Goal: Task Accomplishment & Management: Use online tool/utility

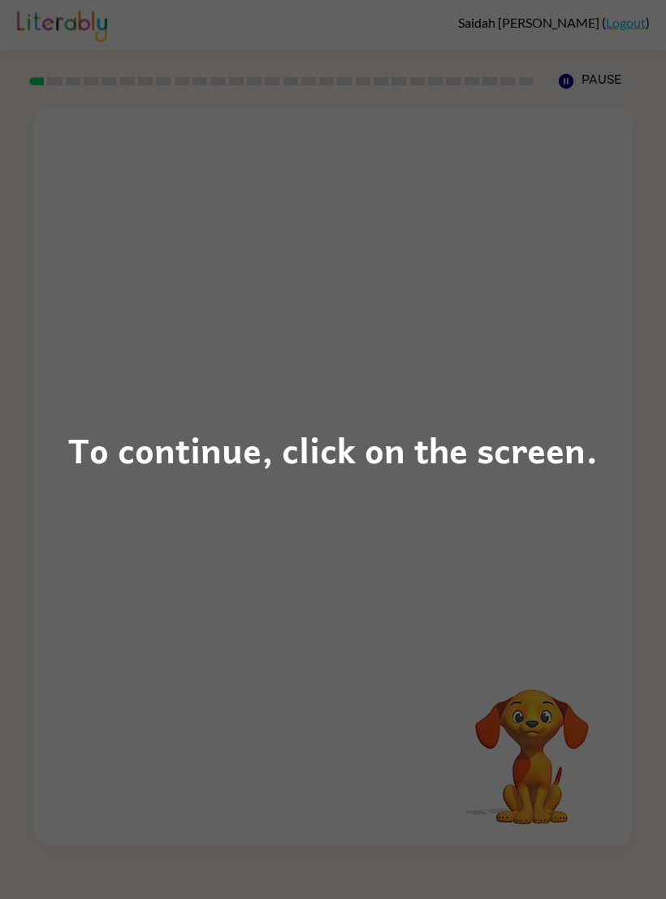
click at [441, 456] on div "To continue, click on the screen." at bounding box center [333, 449] width 530 height 55
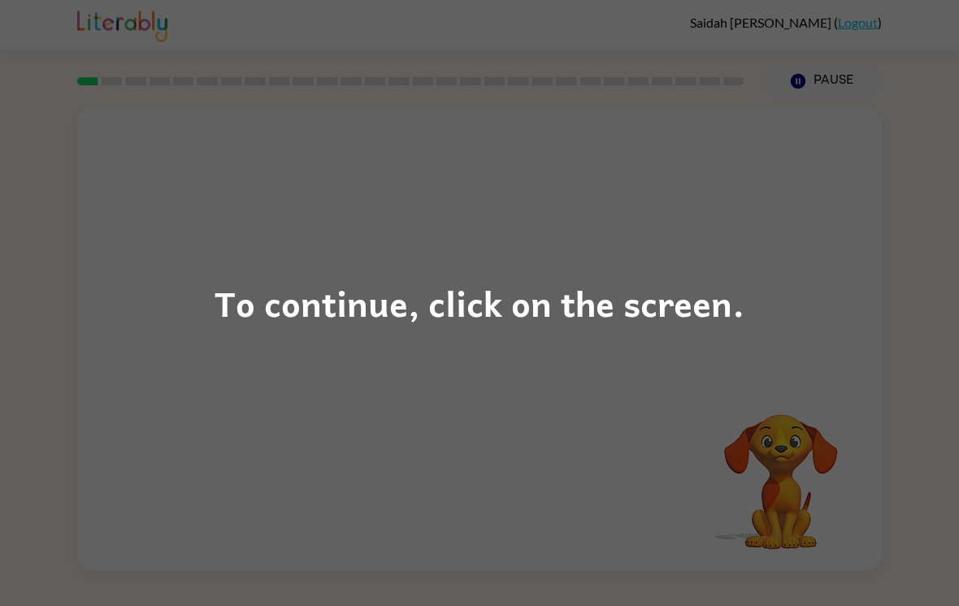
click at [174, 171] on div "To continue, click on the screen." at bounding box center [479, 303] width 959 height 606
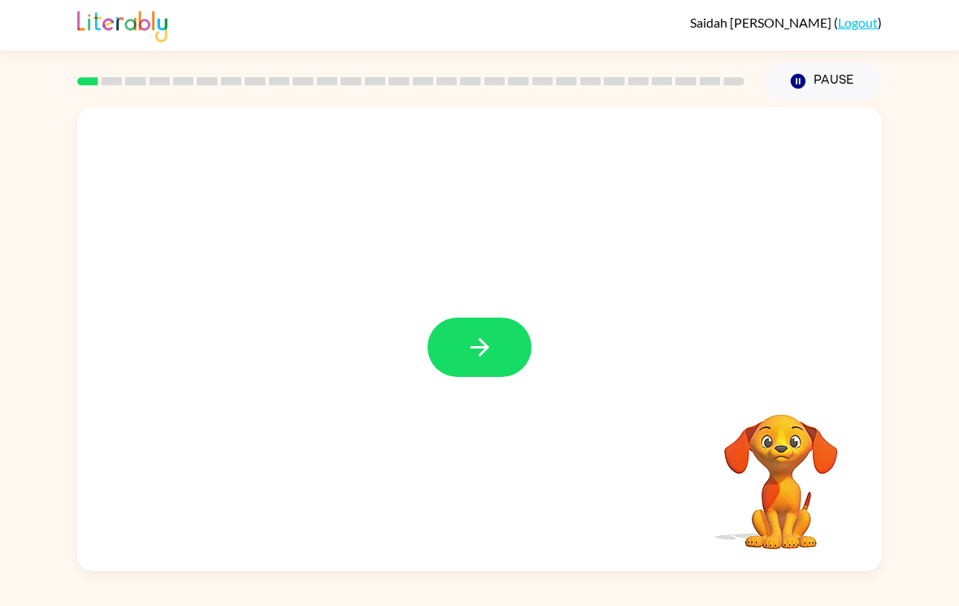
click at [439, 334] on button "button" at bounding box center [479, 347] width 104 height 59
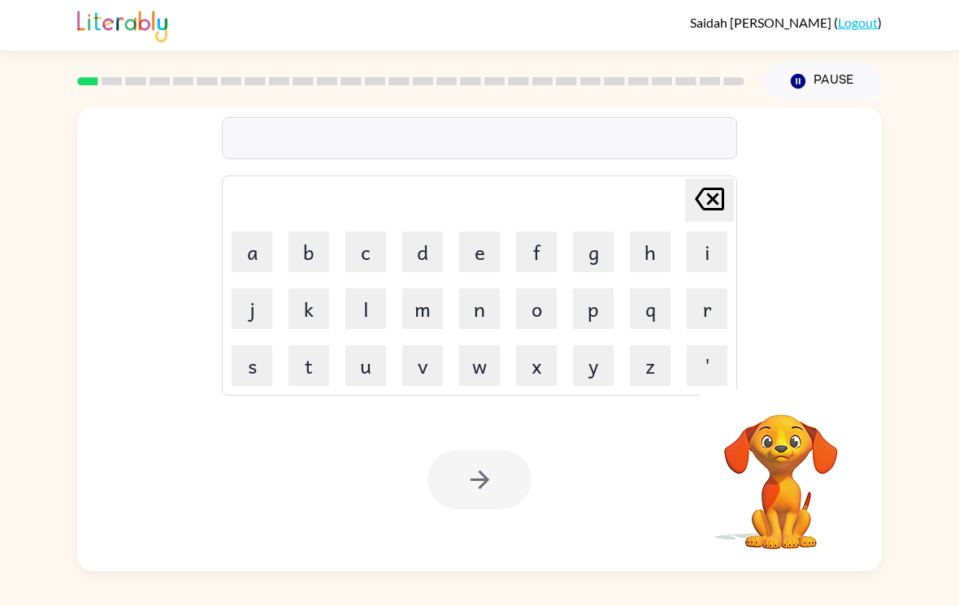
click at [600, 231] on td "g" at bounding box center [592, 251] width 55 height 55
click at [592, 256] on button "g" at bounding box center [593, 252] width 41 height 41
click at [373, 321] on button "l" at bounding box center [365, 308] width 41 height 41
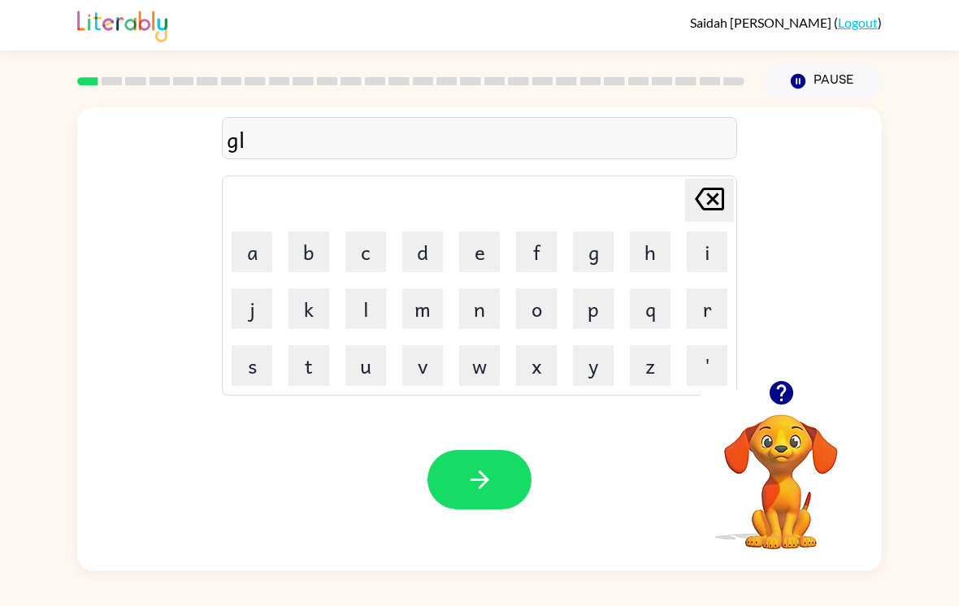
click at [555, 301] on button "o" at bounding box center [536, 308] width 41 height 41
click at [597, 252] on button "g" at bounding box center [593, 252] width 41 height 41
click at [665, 242] on button "i" at bounding box center [706, 252] width 41 height 41
click at [513, 315] on td "o" at bounding box center [536, 308] width 55 height 55
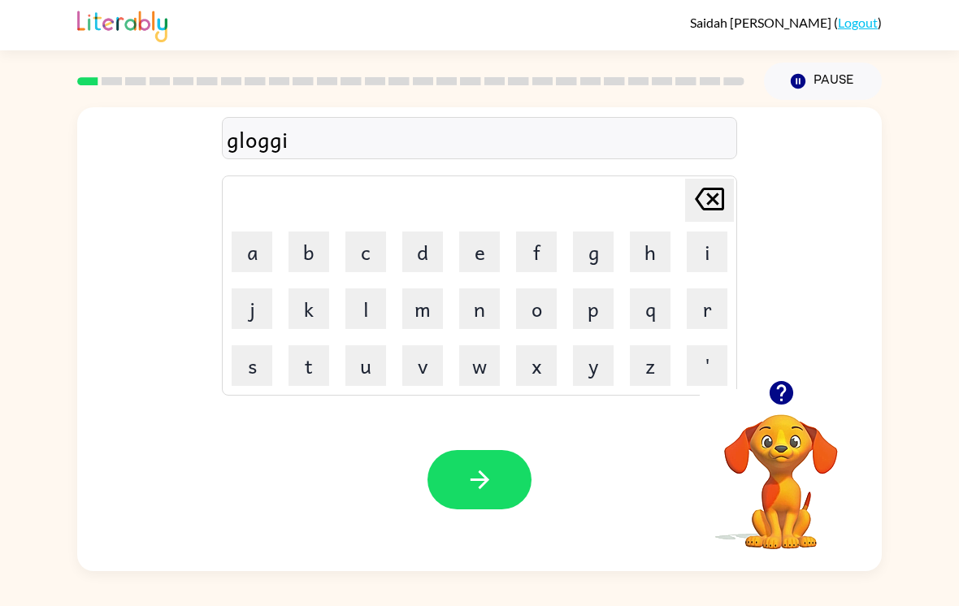
click at [483, 314] on button "n" at bounding box center [479, 308] width 41 height 41
click at [590, 251] on button "g" at bounding box center [593, 252] width 41 height 41
click at [498, 483] on button "button" at bounding box center [479, 479] width 104 height 59
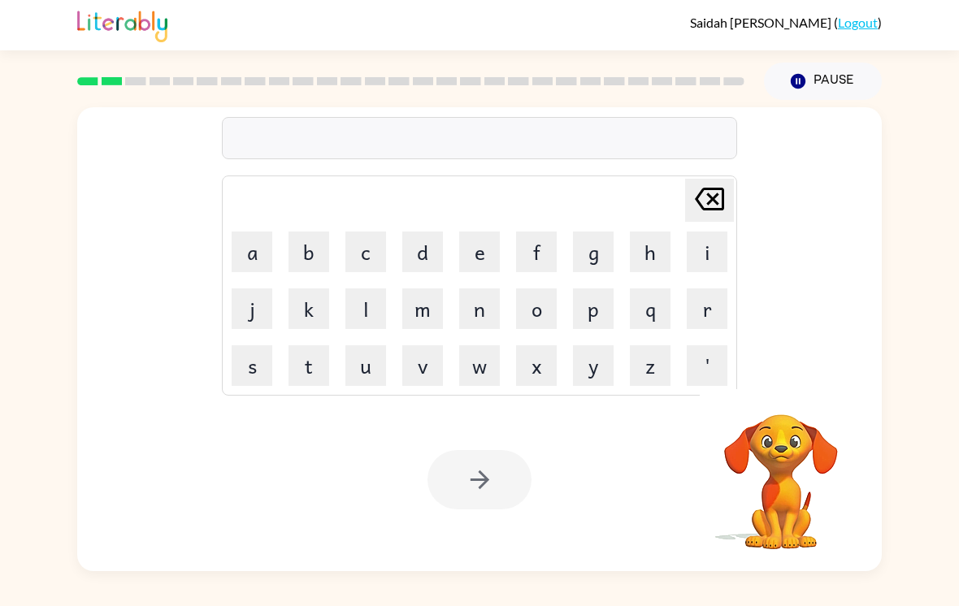
click at [437, 249] on button "d" at bounding box center [422, 252] width 41 height 41
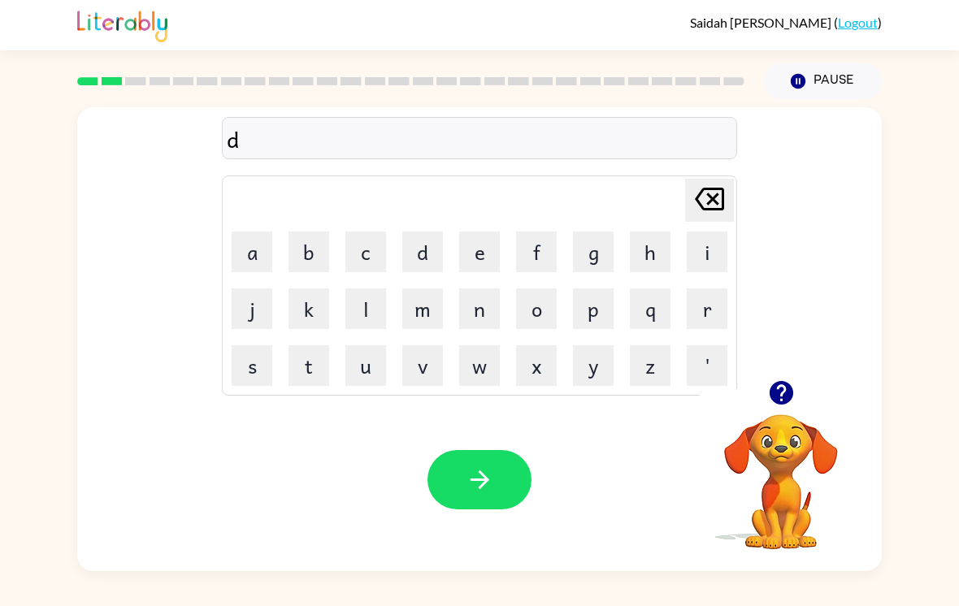
click at [250, 356] on button "s" at bounding box center [252, 365] width 41 height 41
click at [488, 259] on button "e" at bounding box center [479, 252] width 41 height 41
click at [253, 360] on button "s" at bounding box center [252, 365] width 41 height 41
click at [665, 201] on icon at bounding box center [709, 199] width 29 height 23
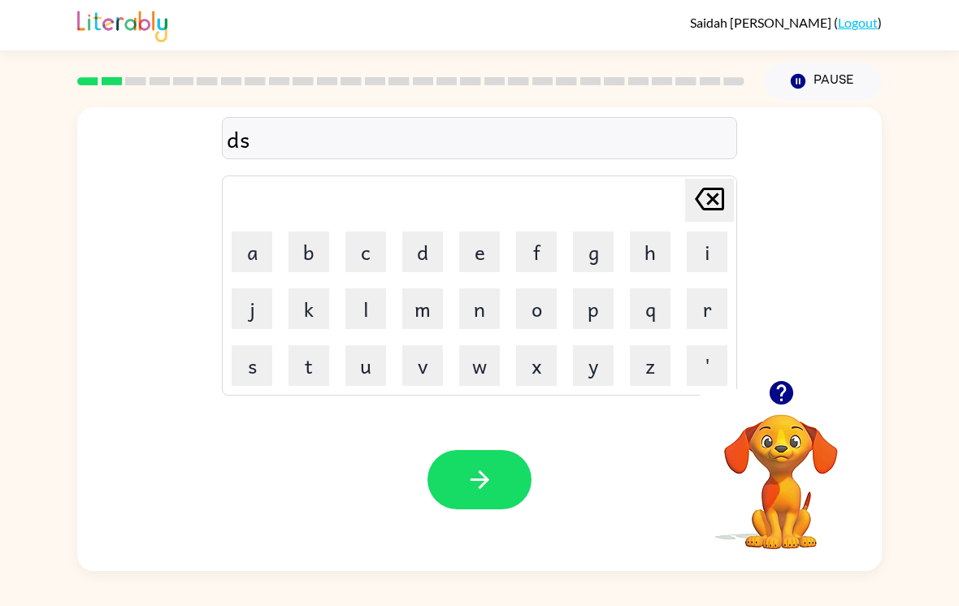
click at [665, 202] on icon at bounding box center [709, 199] width 29 height 23
click at [665, 322] on button "r" at bounding box center [706, 308] width 41 height 41
click at [494, 250] on button "e" at bounding box center [479, 252] width 41 height 41
click at [252, 360] on button "s" at bounding box center [252, 365] width 41 height 41
click at [251, 359] on button "s" at bounding box center [252, 365] width 41 height 41
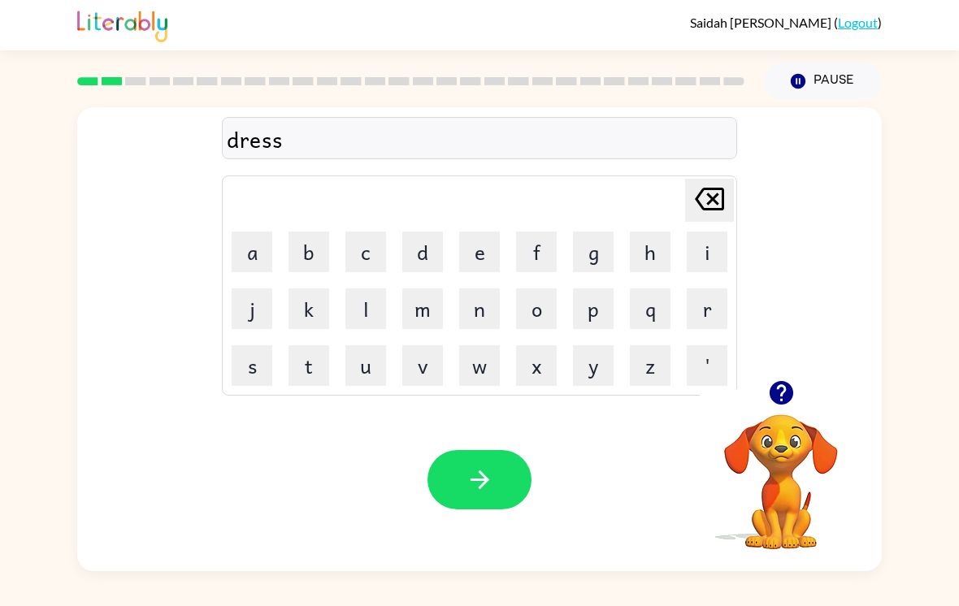
click at [486, 466] on button "button" at bounding box center [479, 479] width 104 height 59
click at [600, 323] on button "p" at bounding box center [593, 308] width 41 height 41
click at [371, 310] on button "l" at bounding box center [365, 308] width 41 height 41
click at [480, 264] on button "e" at bounding box center [479, 252] width 41 height 41
click at [479, 263] on button "e" at bounding box center [479, 252] width 41 height 41
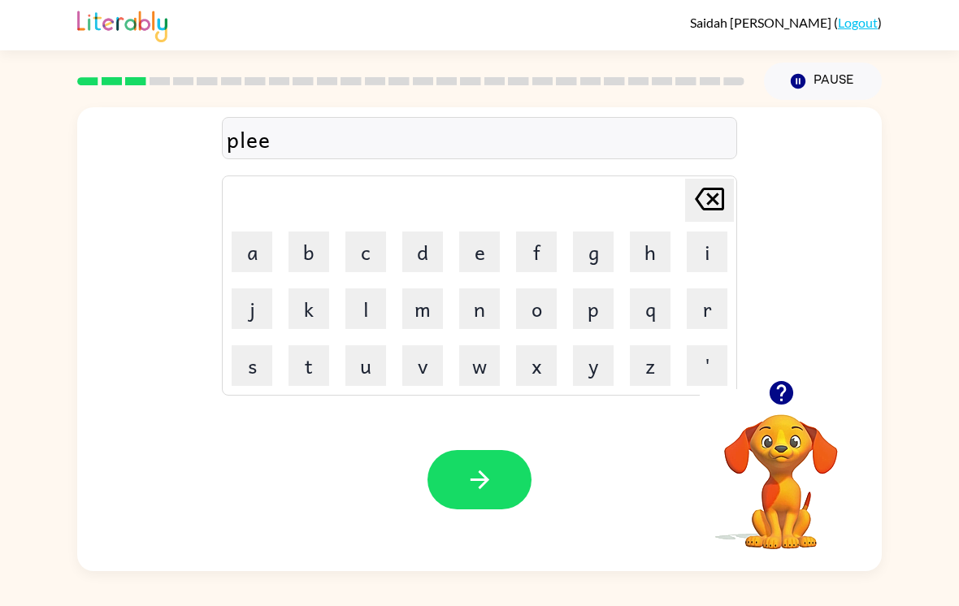
click at [477, 463] on button "button" at bounding box center [479, 479] width 104 height 59
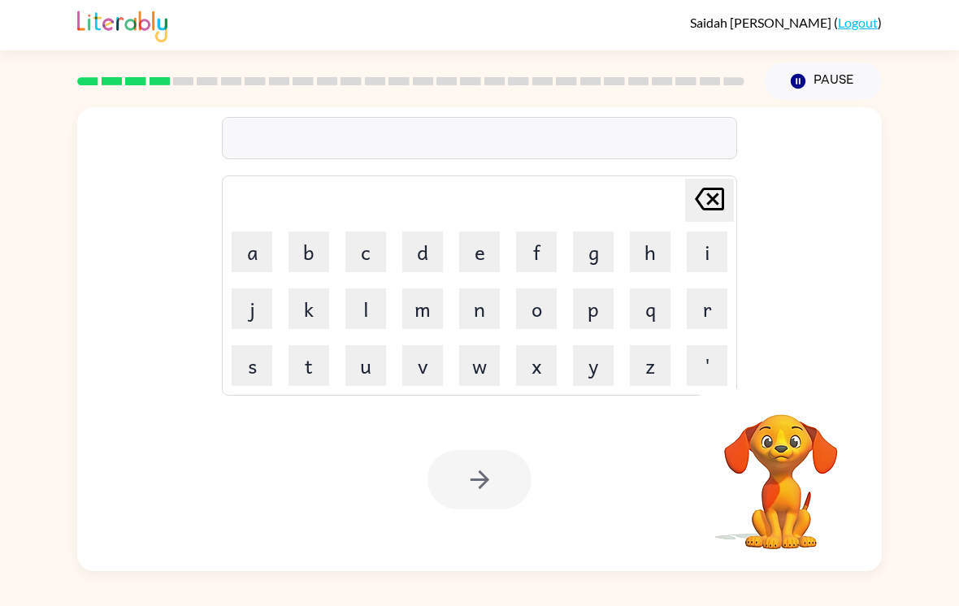
click at [256, 370] on button "s" at bounding box center [252, 365] width 41 height 41
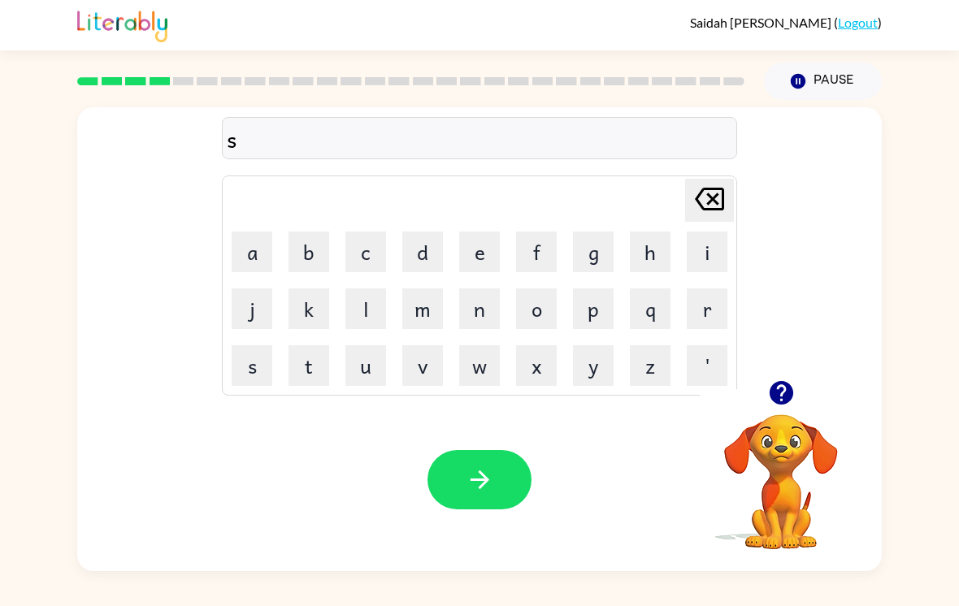
click at [625, 313] on td "q" at bounding box center [649, 308] width 55 height 55
click at [638, 299] on button "q" at bounding box center [650, 308] width 41 height 41
click at [665, 207] on icon "[PERSON_NAME] last character input" at bounding box center [709, 199] width 39 height 39
click at [366, 253] on button "c" at bounding box center [365, 252] width 41 height 41
click at [665, 318] on button "r" at bounding box center [706, 308] width 41 height 41
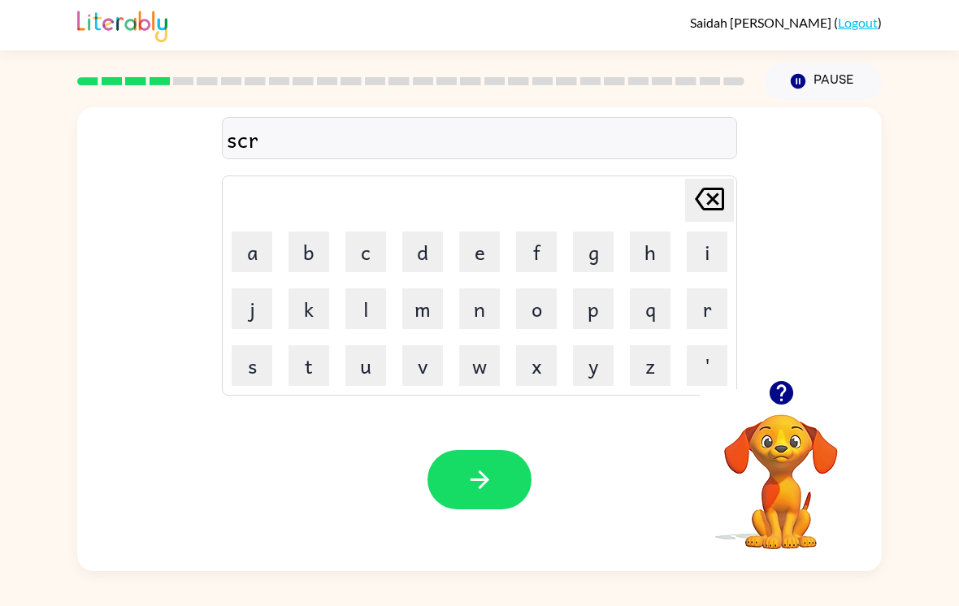
click at [452, 253] on td "e" at bounding box center [479, 251] width 55 height 55
click at [424, 249] on button "d" at bounding box center [422, 252] width 41 height 41
click at [665, 206] on icon "[PERSON_NAME] last character input" at bounding box center [709, 199] width 39 height 39
click at [466, 254] on button "e" at bounding box center [479, 252] width 41 height 41
click at [309, 364] on button "t" at bounding box center [308, 365] width 41 height 41
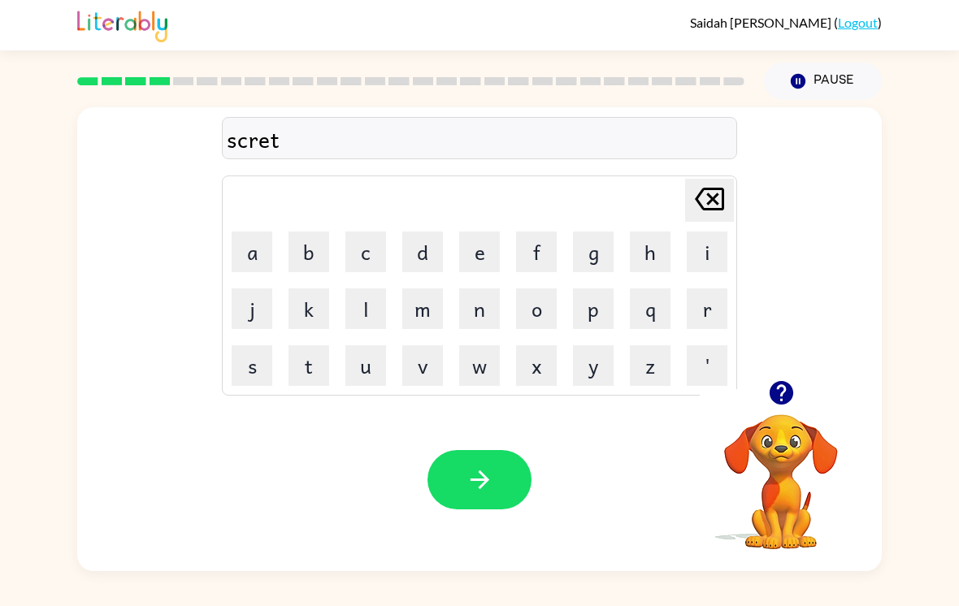
click at [360, 251] on button "c" at bounding box center [365, 252] width 41 height 41
click at [645, 253] on button "h" at bounding box center [650, 252] width 41 height 41
click at [512, 478] on button "button" at bounding box center [479, 479] width 104 height 59
click at [243, 366] on button "s" at bounding box center [252, 365] width 41 height 41
click at [430, 324] on button "m" at bounding box center [422, 308] width 41 height 41
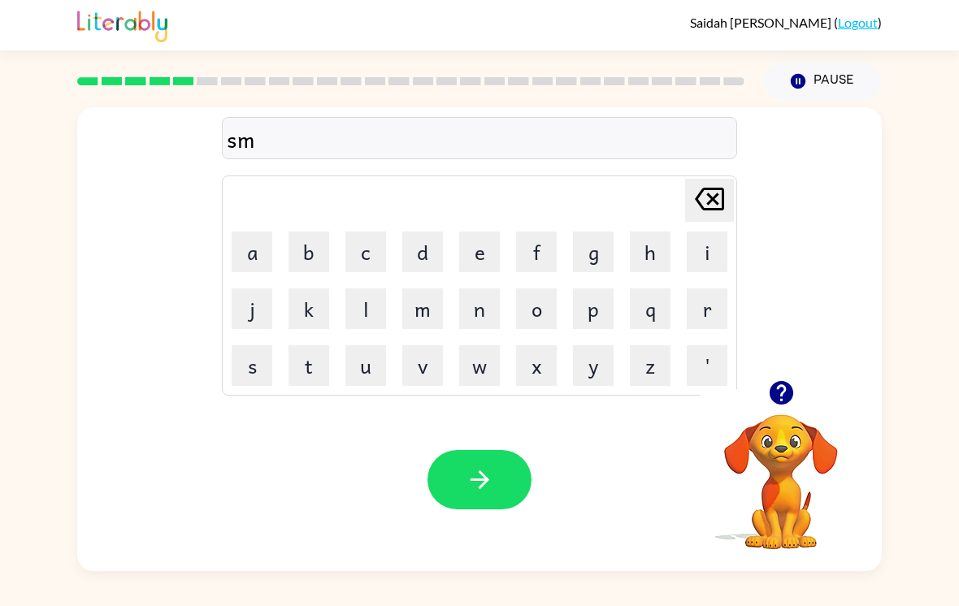
click at [240, 258] on button "a" at bounding box center [252, 252] width 41 height 41
click at [374, 297] on button "l" at bounding box center [365, 308] width 41 height 41
click at [373, 297] on button "l" at bounding box center [365, 308] width 41 height 41
click at [505, 474] on button "button" at bounding box center [479, 479] width 104 height 59
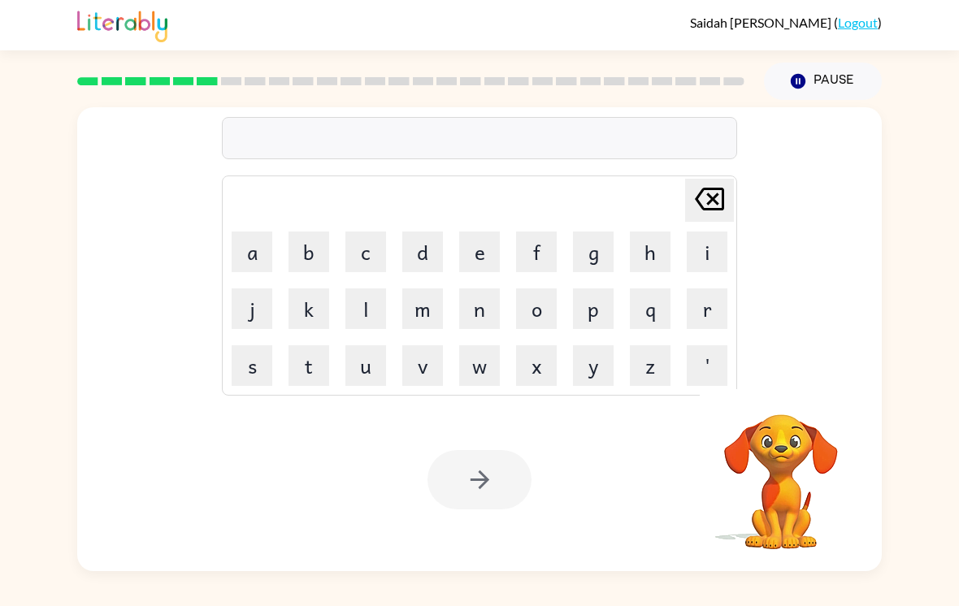
click at [584, 328] on button "p" at bounding box center [593, 308] width 41 height 41
click at [651, 255] on button "h" at bounding box center [650, 252] width 41 height 41
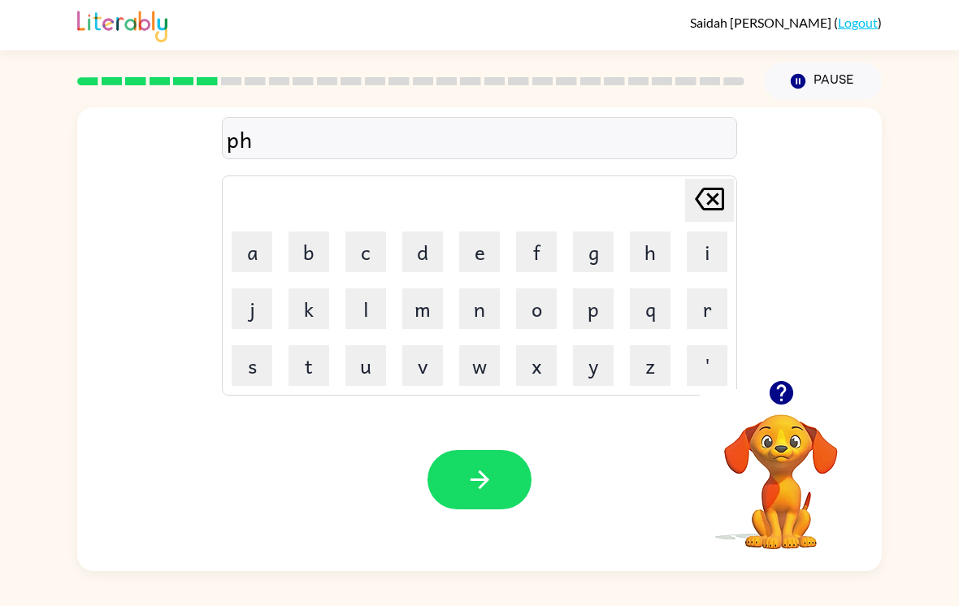
click at [540, 319] on button "o" at bounding box center [536, 308] width 41 height 41
click at [461, 323] on button "n" at bounding box center [479, 308] width 41 height 41
click at [461, 279] on td "e" at bounding box center [479, 251] width 55 height 55
click at [459, 258] on button "e" at bounding box center [479, 252] width 41 height 41
click at [315, 265] on button "b" at bounding box center [308, 252] width 41 height 41
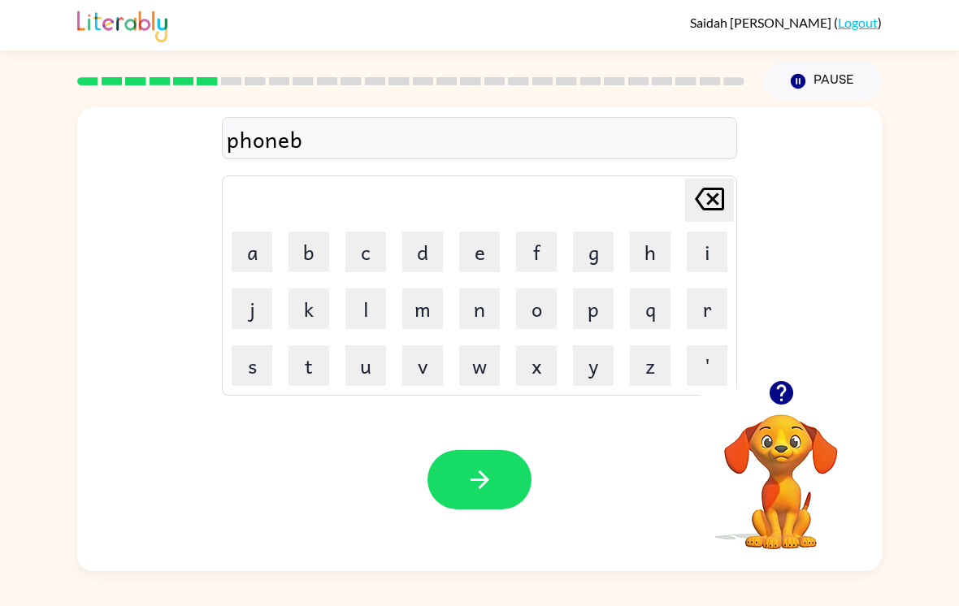
click at [528, 321] on button "o" at bounding box center [536, 308] width 41 height 41
click at [309, 366] on button "t" at bounding box center [308, 365] width 41 height 41
click at [621, 262] on table "[PERSON_NAME] last character input a b c d e f g h i j k l m n o p q r s t u v …" at bounding box center [479, 285] width 513 height 219
click at [473, 248] on button "e" at bounding box center [479, 252] width 41 height 41
click at [665, 211] on icon "[PERSON_NAME] last character input" at bounding box center [709, 199] width 39 height 39
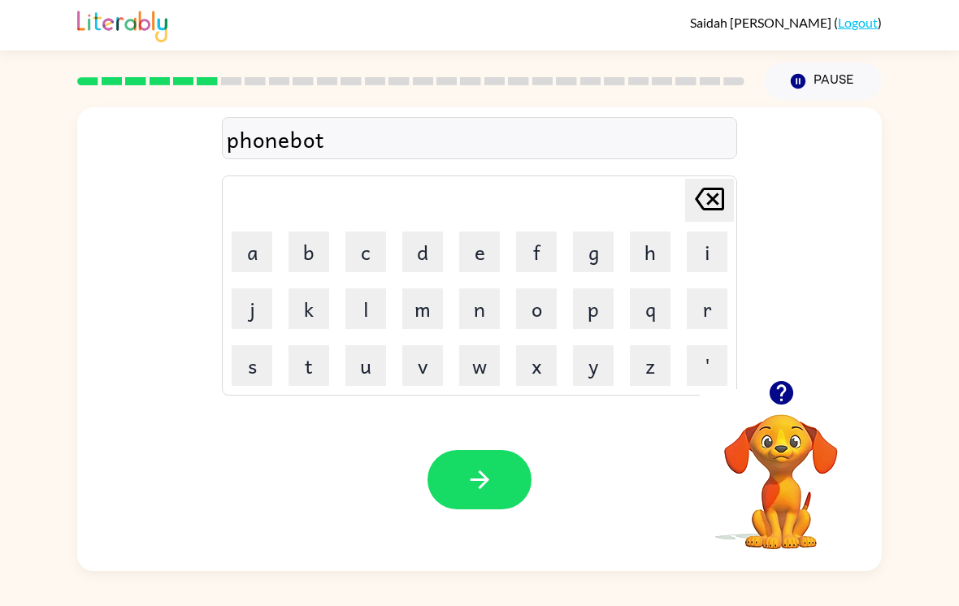
click at [626, 265] on td "h" at bounding box center [649, 251] width 55 height 55
click at [641, 261] on button "h" at bounding box center [650, 252] width 41 height 41
click at [466, 266] on button "e" at bounding box center [479, 252] width 41 height 41
click at [474, 487] on icon "button" at bounding box center [480, 480] width 28 height 28
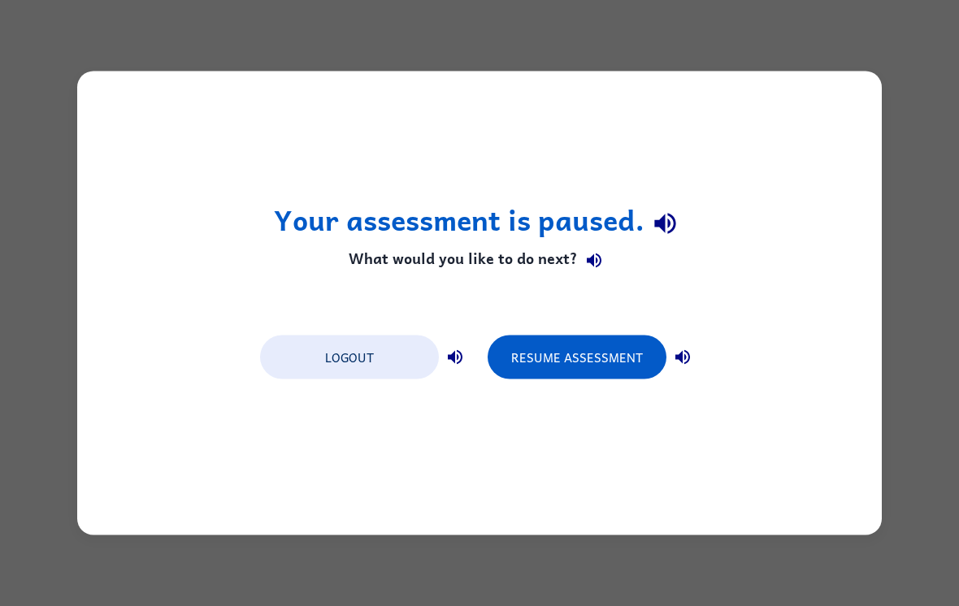
click at [633, 375] on button "Resume Assessment" at bounding box center [576, 358] width 179 height 44
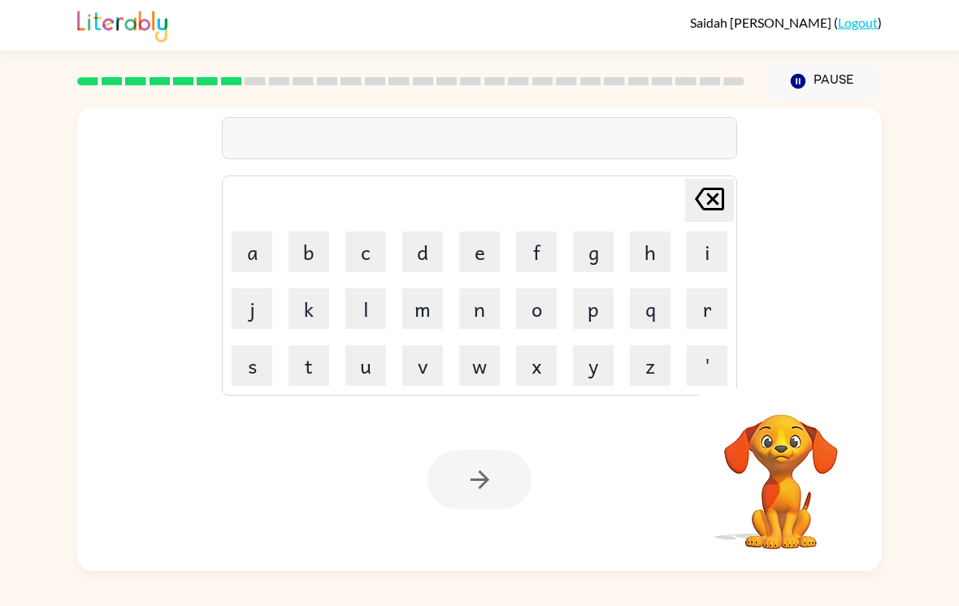
click at [313, 264] on button "b" at bounding box center [308, 252] width 41 height 41
click at [262, 269] on button "a" at bounding box center [252, 252] width 41 height 41
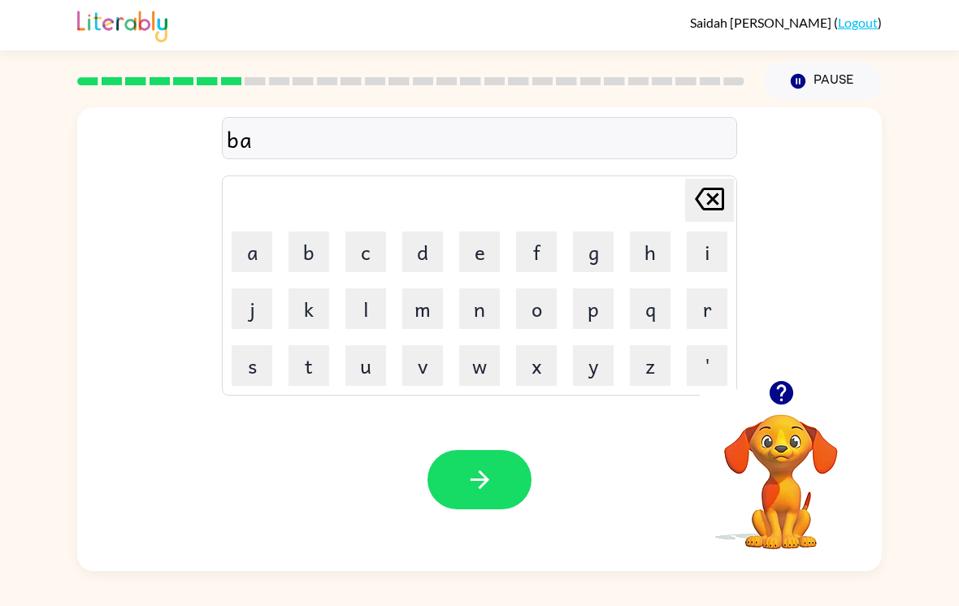
click at [311, 371] on button "t" at bounding box center [308, 365] width 41 height 41
click at [371, 318] on button "l" at bounding box center [365, 308] width 41 height 41
click at [482, 257] on button "e" at bounding box center [479, 252] width 41 height 41
click at [582, 272] on button "g" at bounding box center [593, 252] width 41 height 41
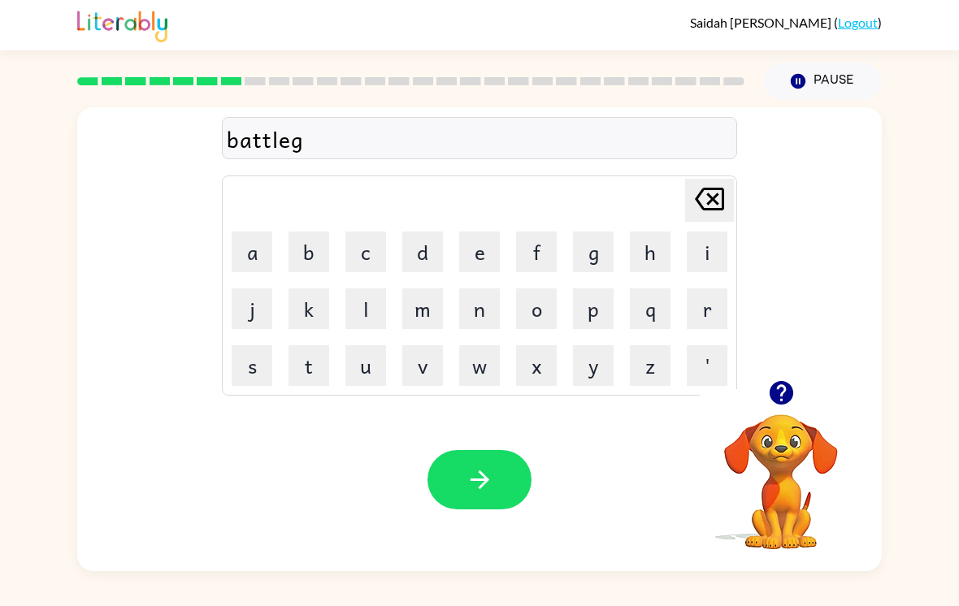
click at [665, 316] on button "r" at bounding box center [706, 308] width 41 height 41
click at [540, 322] on button "o" at bounding box center [536, 308] width 41 height 41
click at [364, 371] on button "u" at bounding box center [365, 365] width 41 height 41
click at [466, 329] on button "n" at bounding box center [479, 308] width 41 height 41
click at [413, 269] on button "d" at bounding box center [422, 252] width 41 height 41
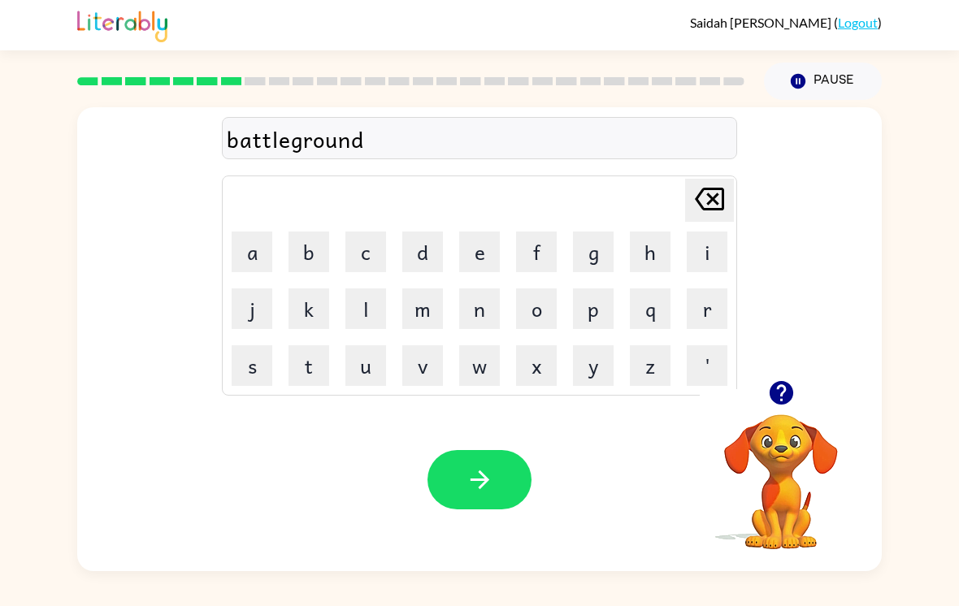
click at [491, 479] on icon "button" at bounding box center [480, 480] width 28 height 28
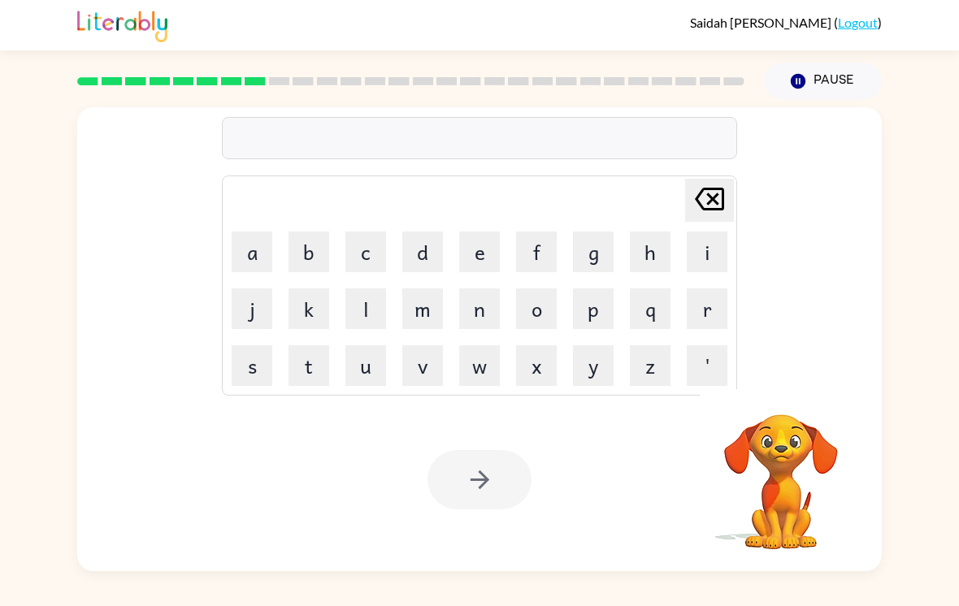
click at [277, 503] on div "Your browser must support playing .mp4 files to use Literably. Please try using…" at bounding box center [479, 479] width 804 height 183
click at [665, 486] on video "Your browser must support playing .mp4 files to use Literably. Please try using…" at bounding box center [780, 470] width 162 height 162
click at [665, 483] on video "Your browser must support playing .mp4 files to use Literably. Please try using…" at bounding box center [780, 470] width 162 height 162
click at [665, 476] on video "Your browser must support playing .mp4 files to use Literably. Please try using…" at bounding box center [780, 470] width 162 height 162
click at [665, 88] on button "Pause Pause" at bounding box center [823, 81] width 118 height 37
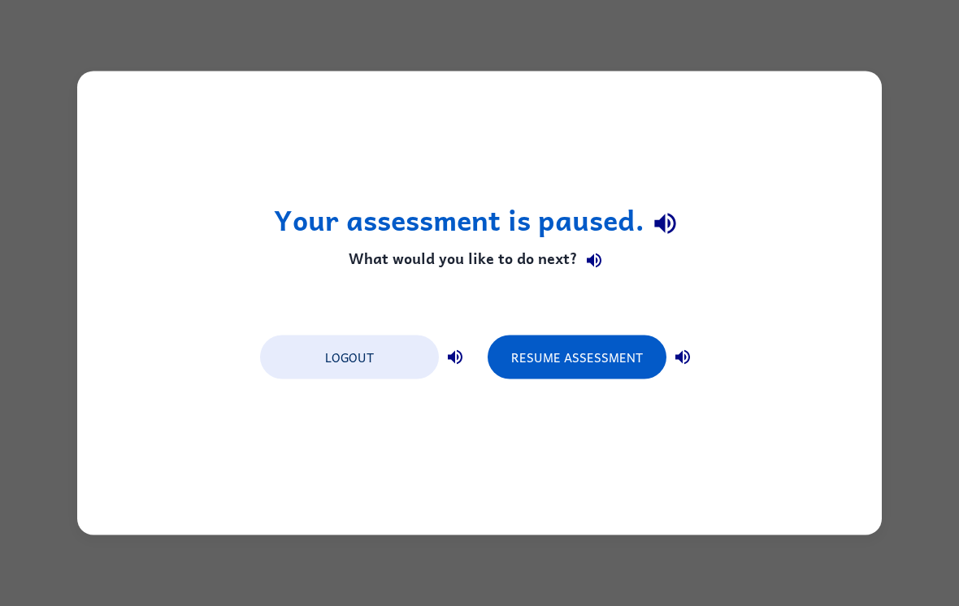
click at [643, 337] on button "Resume Assessment" at bounding box center [576, 358] width 179 height 44
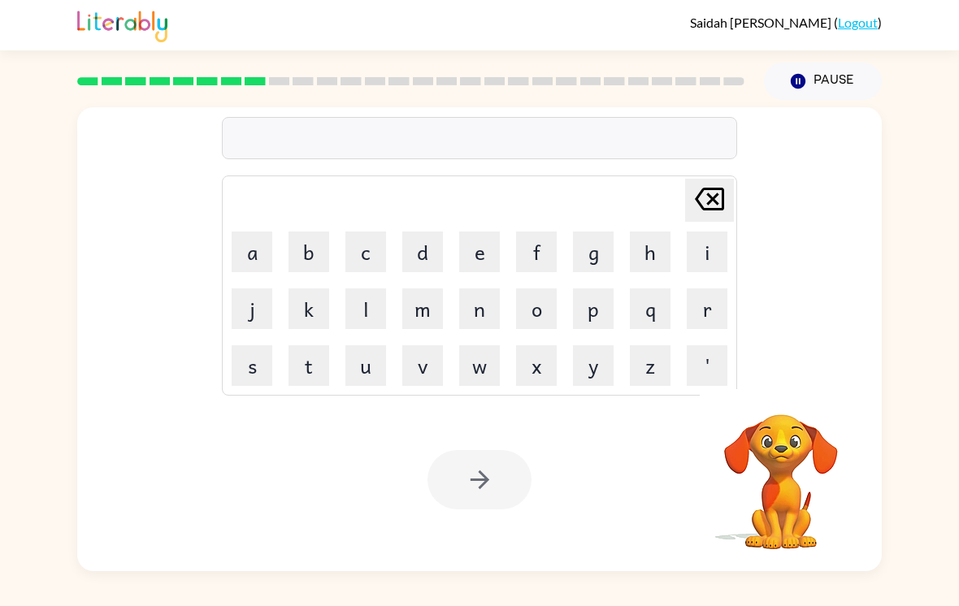
click at [301, 251] on button "b" at bounding box center [308, 252] width 41 height 41
click at [476, 258] on button "e" at bounding box center [479, 252] width 41 height 41
click at [475, 258] on button "e" at bounding box center [479, 252] width 41 height 41
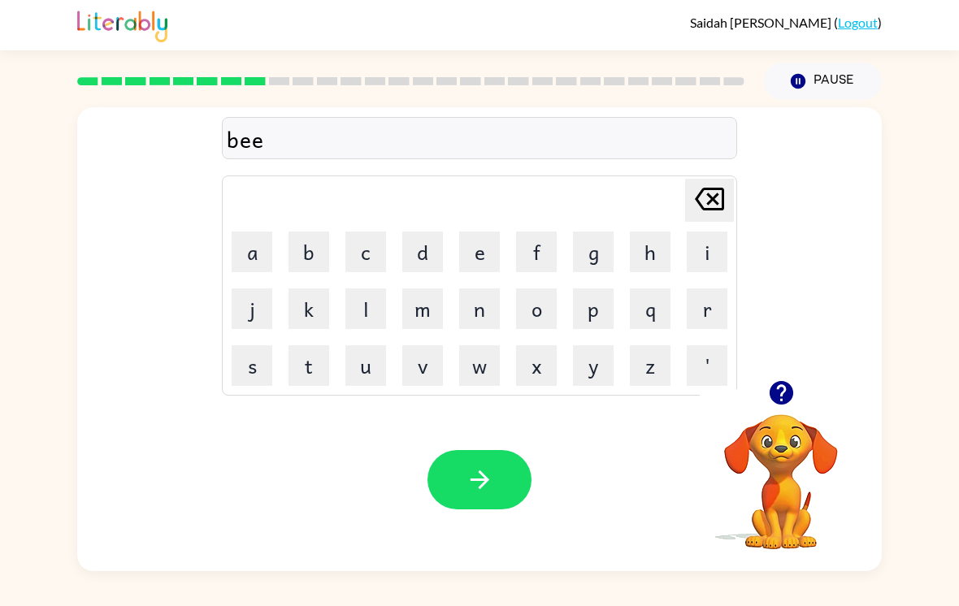
click at [593, 320] on button "p" at bounding box center [593, 308] width 41 height 41
click at [470, 480] on icon "button" at bounding box center [480, 480] width 28 height 28
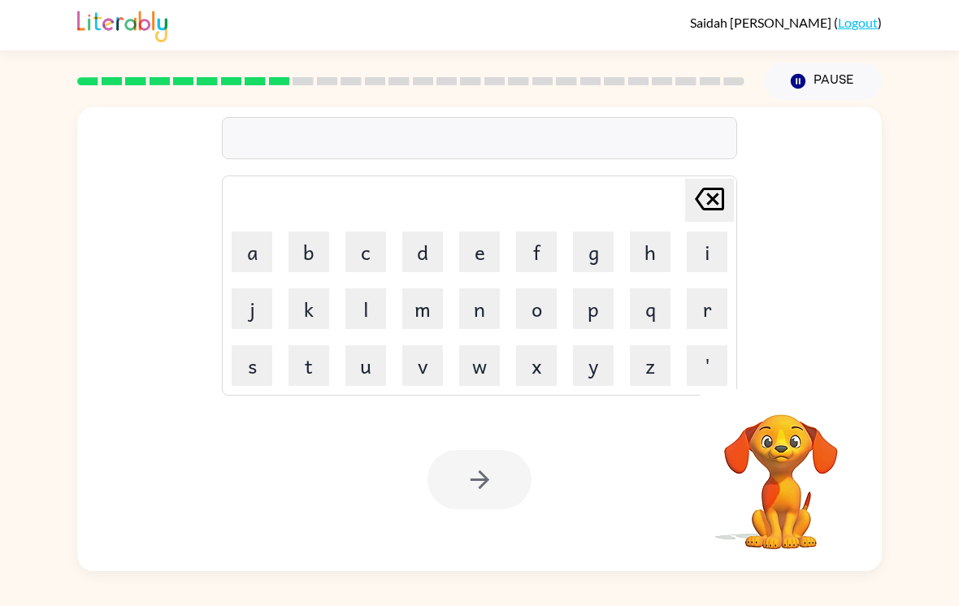
click at [303, 272] on button "b" at bounding box center [308, 252] width 41 height 41
click at [362, 374] on button "u" at bounding box center [365, 365] width 41 height 41
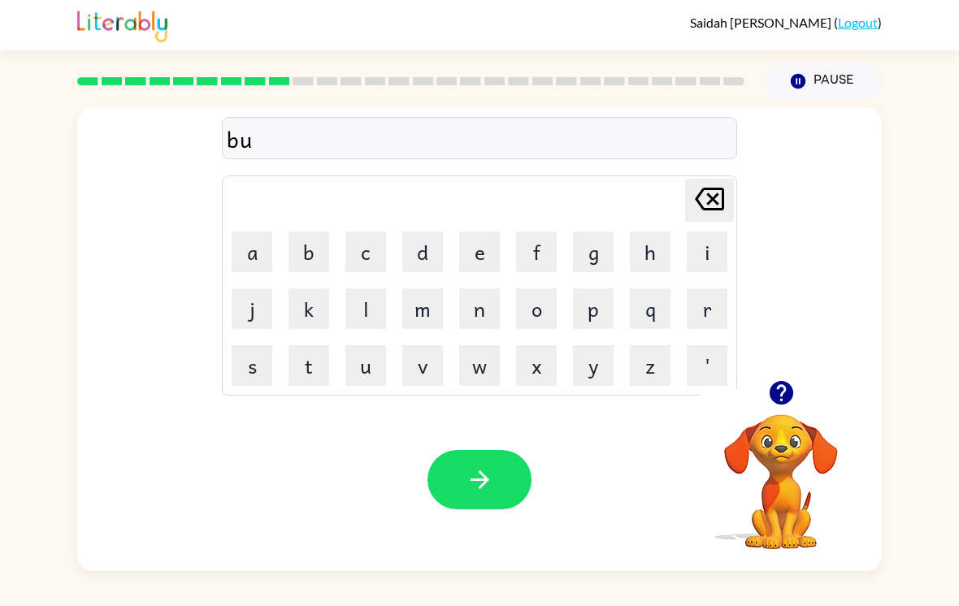
click at [644, 364] on button "z" at bounding box center [650, 365] width 41 height 41
click at [474, 494] on icon "button" at bounding box center [480, 480] width 28 height 28
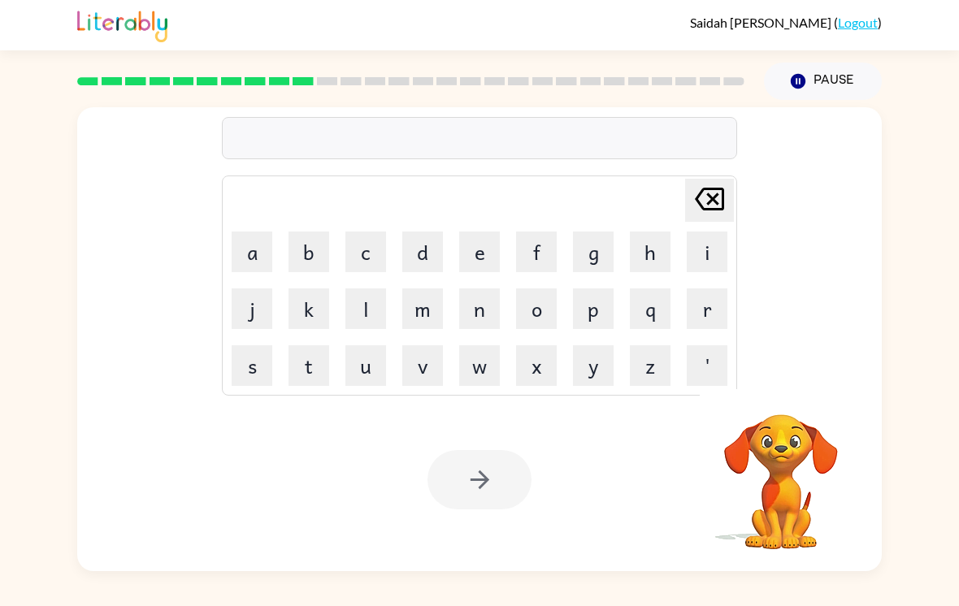
click at [366, 287] on td "l" at bounding box center [365, 308] width 55 height 55
click at [253, 271] on button "a" at bounding box center [252, 252] width 41 height 41
click at [665, 205] on icon at bounding box center [709, 199] width 29 height 23
click at [363, 258] on button "c" at bounding box center [365, 252] width 41 height 41
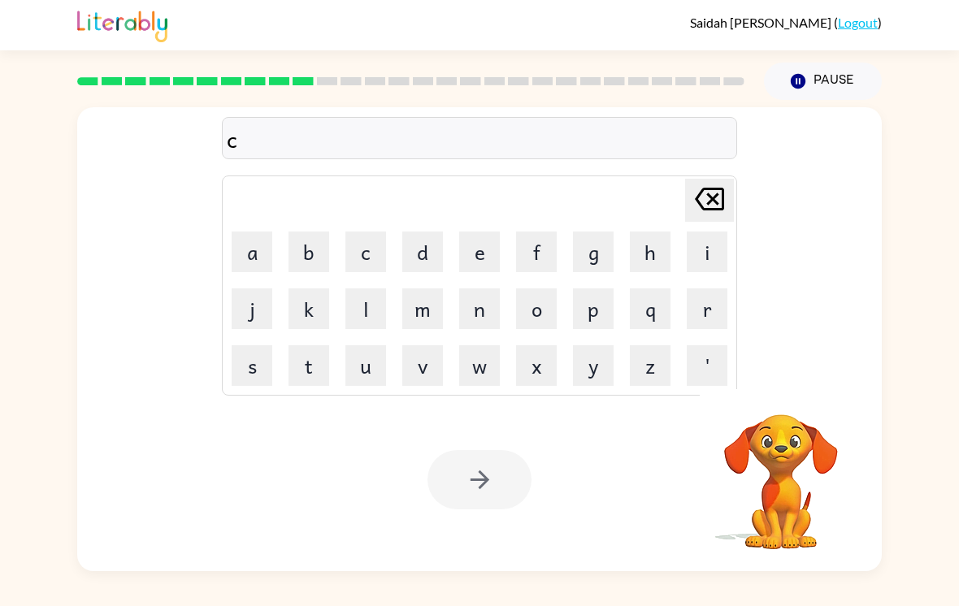
click at [233, 256] on button "a" at bounding box center [252, 252] width 41 height 41
click at [372, 307] on button "l" at bounding box center [365, 308] width 41 height 41
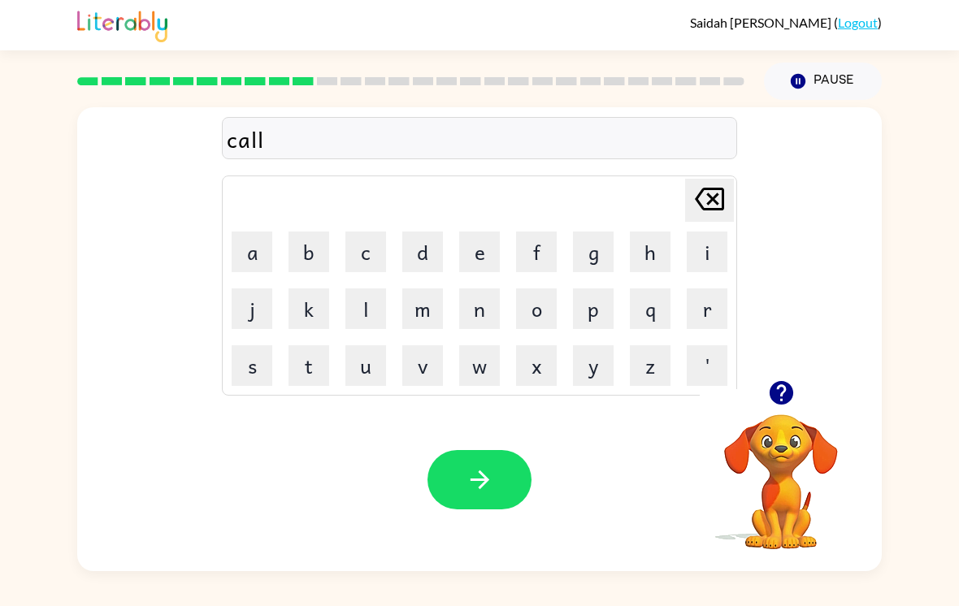
click at [502, 494] on button "button" at bounding box center [479, 479] width 104 height 59
click at [362, 271] on button "c" at bounding box center [365, 252] width 41 height 41
click at [256, 253] on button "a" at bounding box center [252, 252] width 41 height 41
click at [541, 262] on button "f" at bounding box center [536, 252] width 41 height 41
click at [665, 206] on icon "[PERSON_NAME] last character input" at bounding box center [709, 199] width 39 height 39
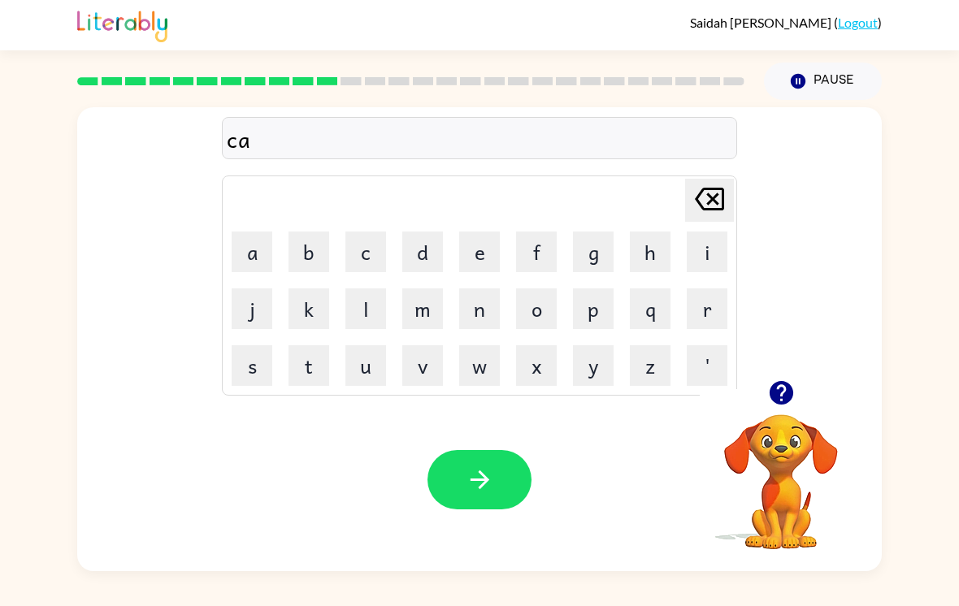
click at [665, 314] on td "r" at bounding box center [706, 308] width 55 height 55
click at [665, 313] on button "r" at bounding box center [706, 308] width 41 height 41
click at [318, 366] on button "t" at bounding box center [308, 365] width 41 height 41
click at [463, 380] on button "w" at bounding box center [479, 365] width 41 height 41
click at [623, 266] on td "h" at bounding box center [649, 251] width 55 height 55
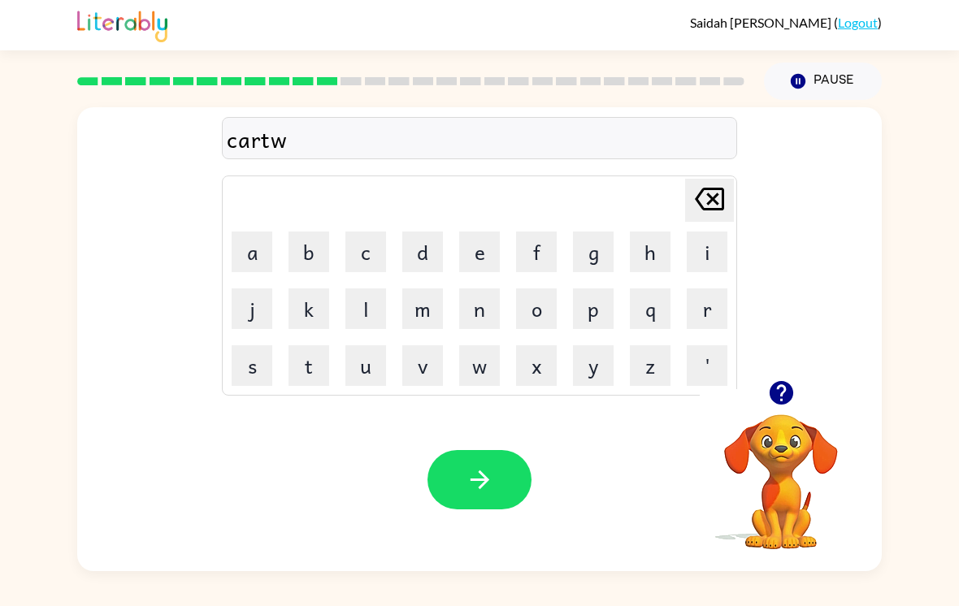
click at [652, 258] on button "h" at bounding box center [650, 252] width 41 height 41
click at [479, 254] on button "e" at bounding box center [479, 252] width 41 height 41
click at [474, 271] on button "e" at bounding box center [479, 252] width 41 height 41
click at [377, 313] on button "l" at bounding box center [365, 308] width 41 height 41
click at [469, 491] on icon "button" at bounding box center [480, 480] width 28 height 28
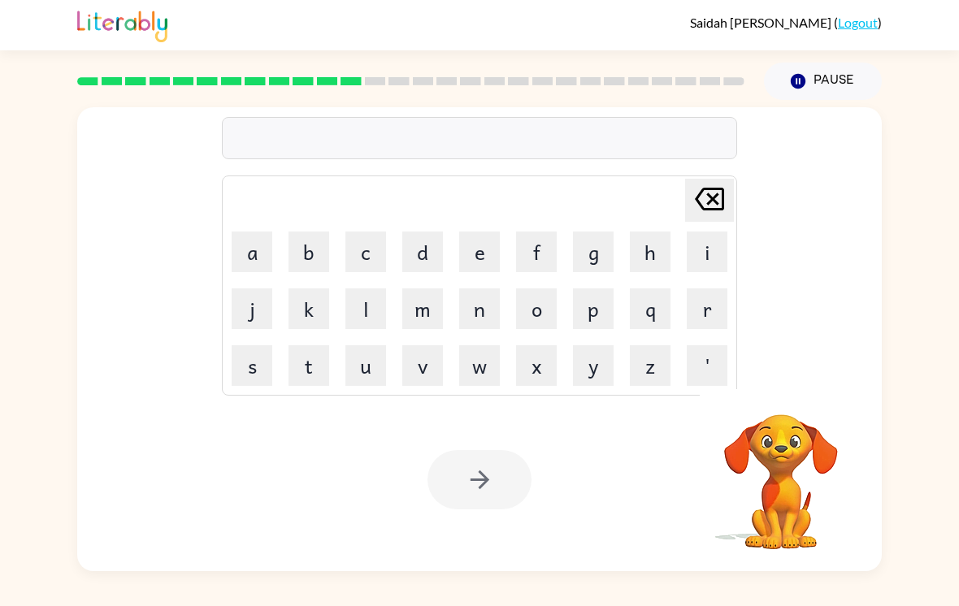
click at [428, 258] on button "d" at bounding box center [422, 252] width 41 height 41
click at [470, 245] on button "e" at bounding box center [479, 252] width 41 height 41
click at [473, 250] on button "e" at bounding box center [479, 252] width 41 height 41
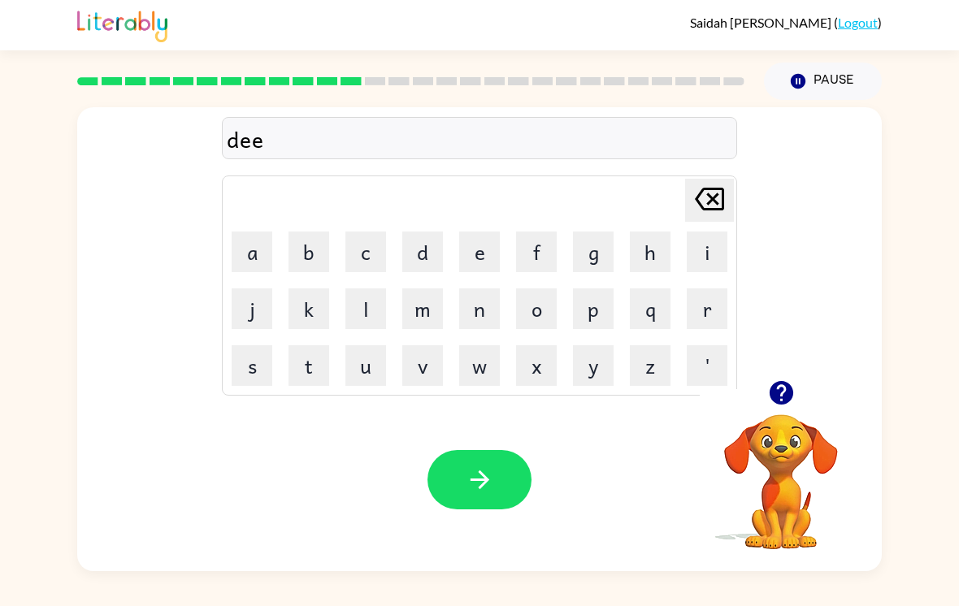
click at [423, 266] on button "d" at bounding box center [422, 252] width 41 height 41
click at [496, 499] on button "button" at bounding box center [479, 479] width 104 height 59
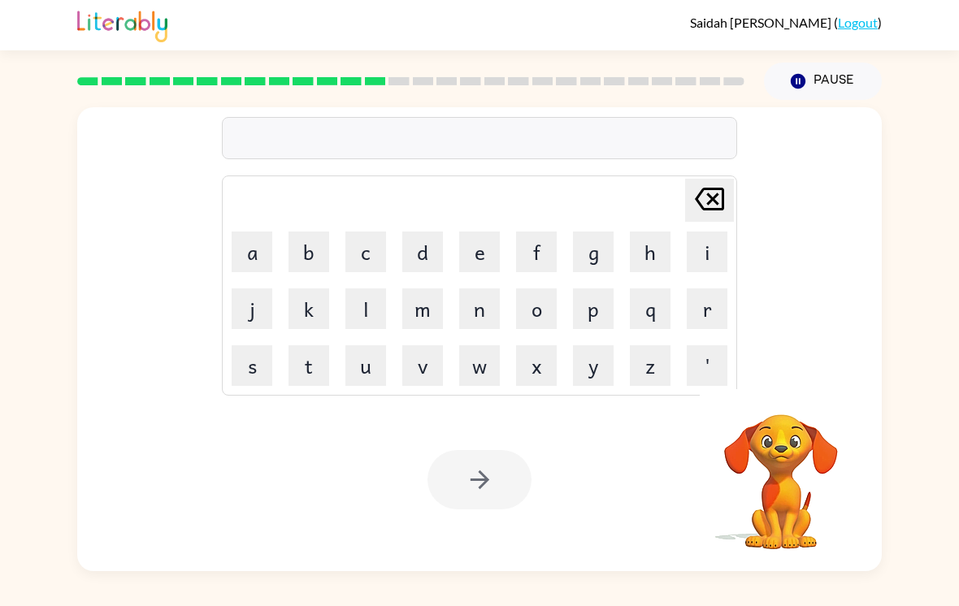
click at [413, 258] on button "d" at bounding box center [422, 252] width 41 height 41
click at [474, 257] on button "e" at bounding box center [479, 252] width 41 height 41
click at [473, 257] on button "e" at bounding box center [479, 252] width 41 height 41
click at [423, 313] on button "m" at bounding box center [422, 308] width 41 height 41
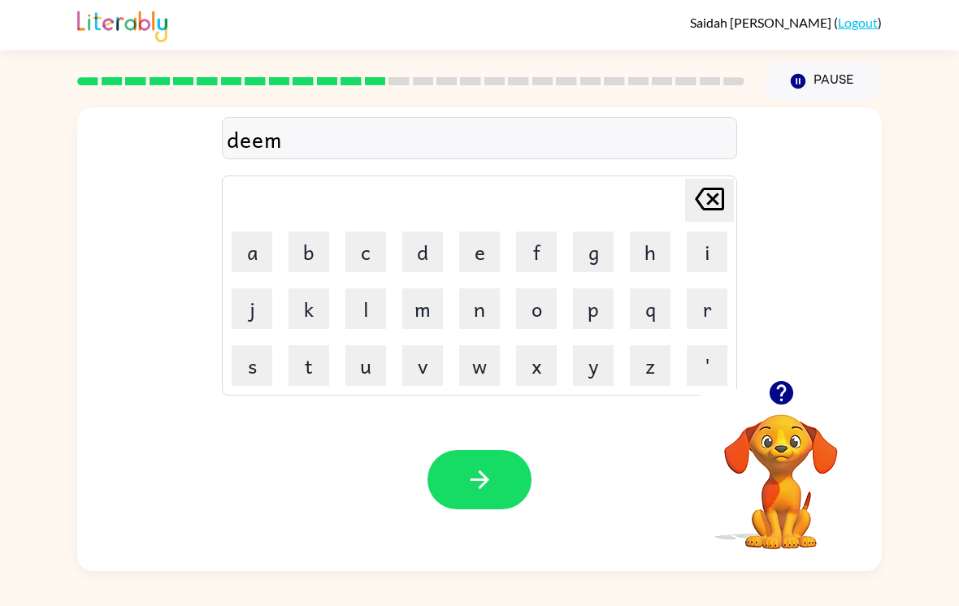
click at [485, 494] on icon "button" at bounding box center [480, 480] width 28 height 28
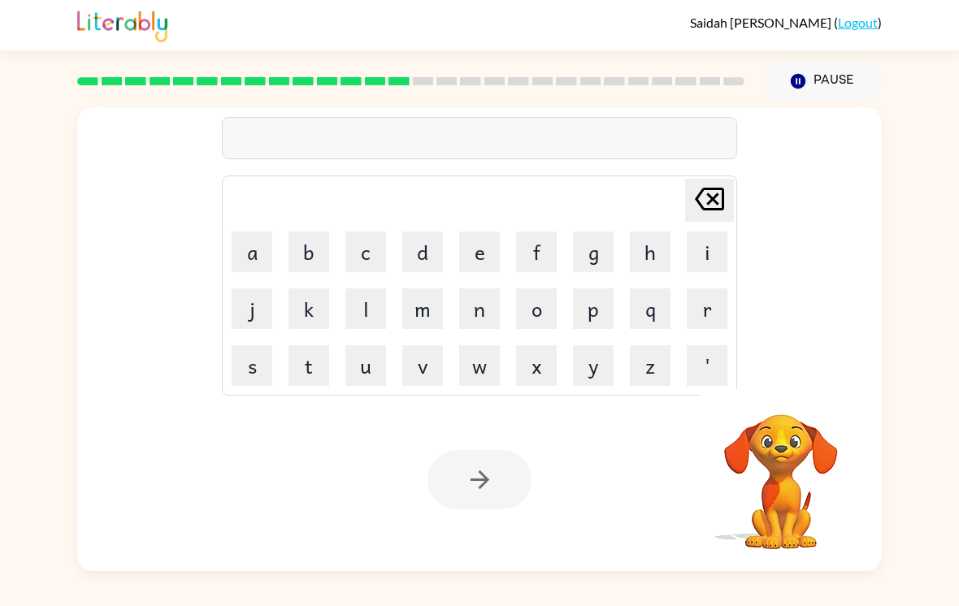
click at [429, 266] on button "d" at bounding box center [422, 252] width 41 height 41
click at [471, 267] on button "e" at bounding box center [479, 252] width 41 height 41
click at [471, 269] on button "e" at bounding box center [479, 252] width 41 height 41
click at [603, 305] on button "p" at bounding box center [593, 308] width 41 height 41
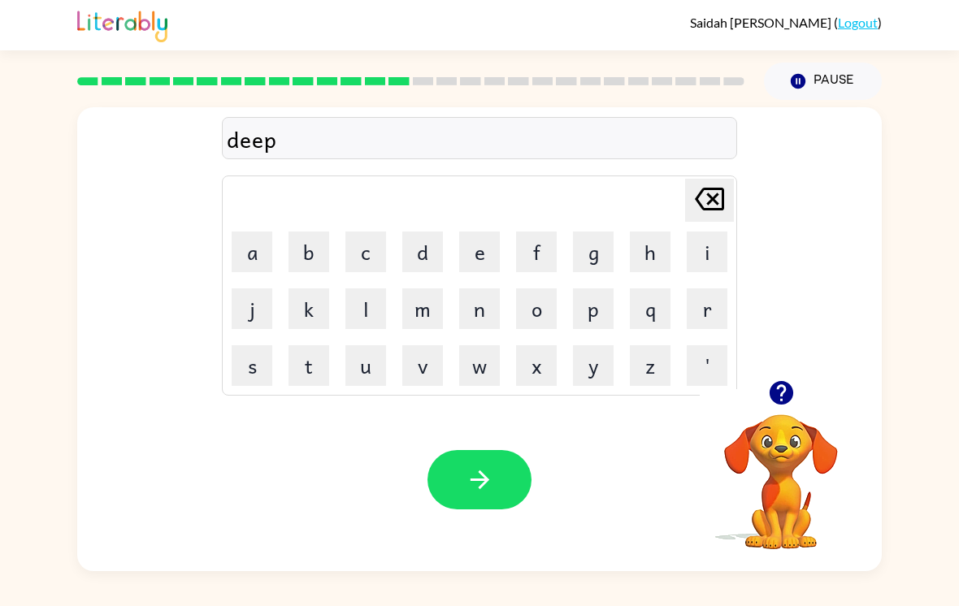
click at [499, 480] on button "button" at bounding box center [479, 479] width 104 height 59
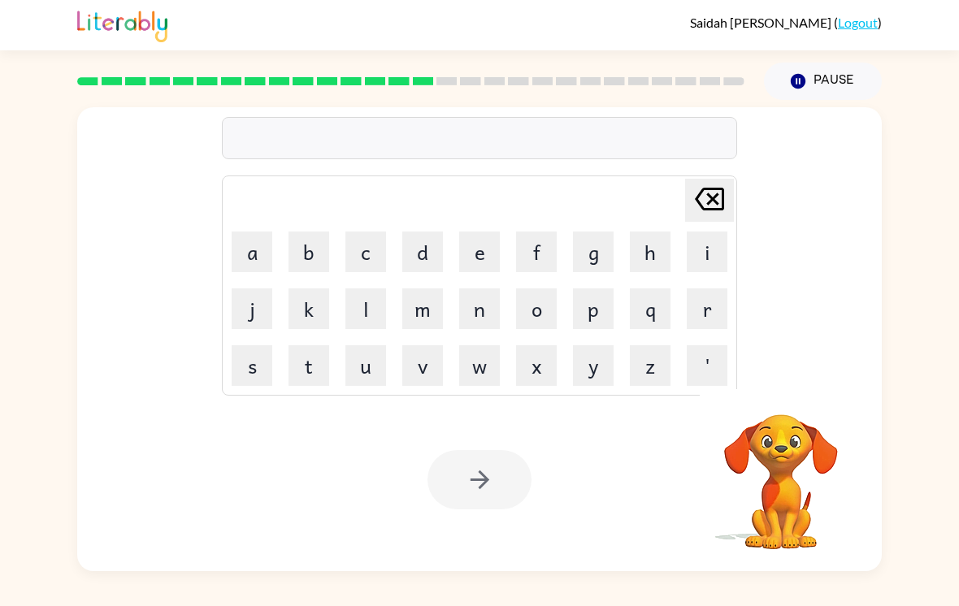
click at [630, 265] on button "h" at bounding box center [650, 252] width 41 height 41
click at [479, 262] on button "e" at bounding box center [479, 252] width 41 height 41
click at [665, 318] on button "r" at bounding box center [706, 308] width 41 height 41
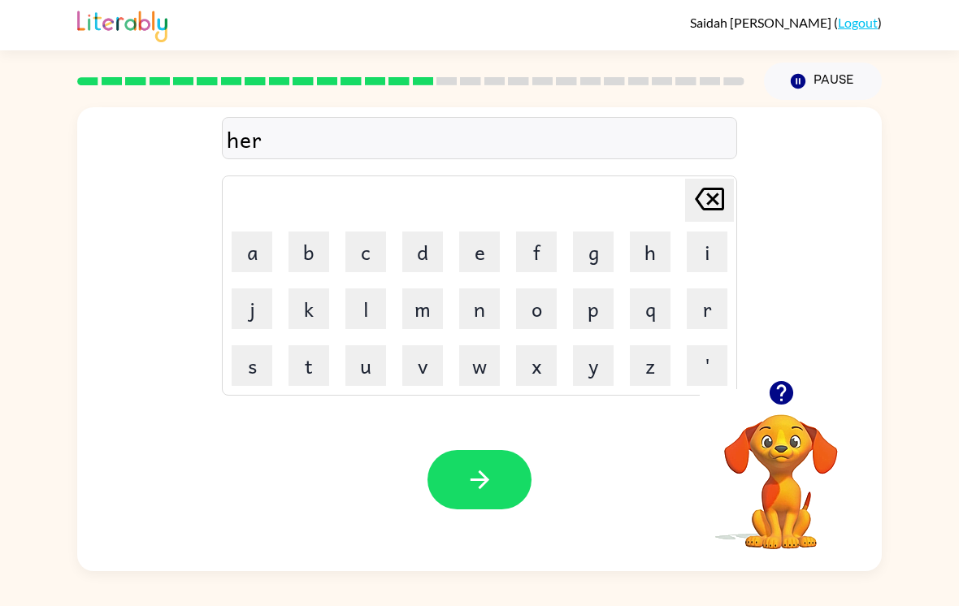
click at [527, 312] on button "o" at bounding box center [536, 308] width 41 height 41
click at [459, 484] on button "button" at bounding box center [479, 479] width 104 height 59
click at [233, 336] on td "j" at bounding box center [251, 308] width 55 height 55
click at [259, 307] on button "j" at bounding box center [252, 308] width 41 height 41
click at [257, 271] on button "a" at bounding box center [252, 252] width 41 height 41
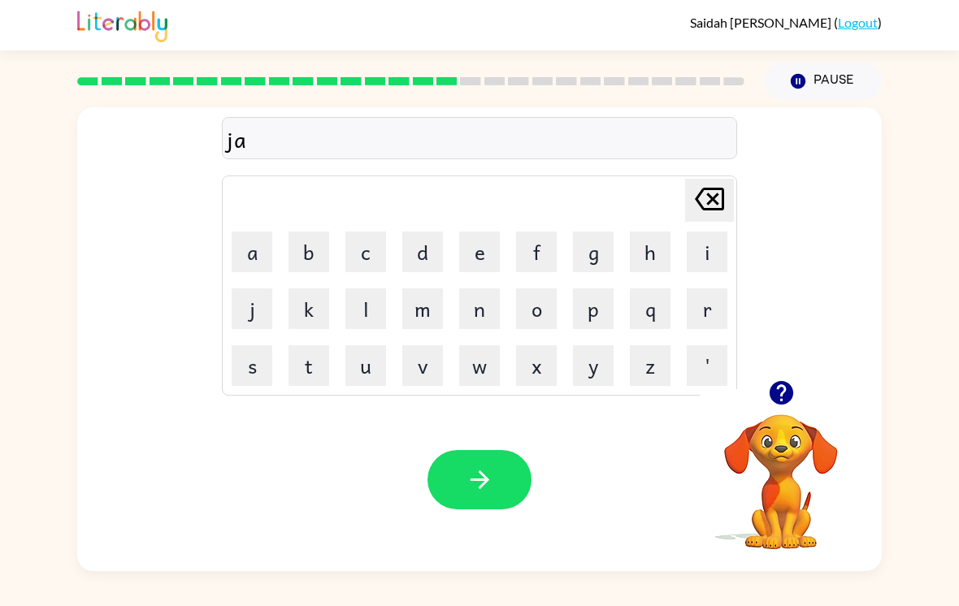
click at [643, 366] on button "z" at bounding box center [650, 365] width 41 height 41
click at [477, 453] on div "Your browser must support playing .mp4 files to use Literably. Please try using…" at bounding box center [479, 479] width 804 height 183
click at [499, 473] on button "button" at bounding box center [479, 479] width 104 height 59
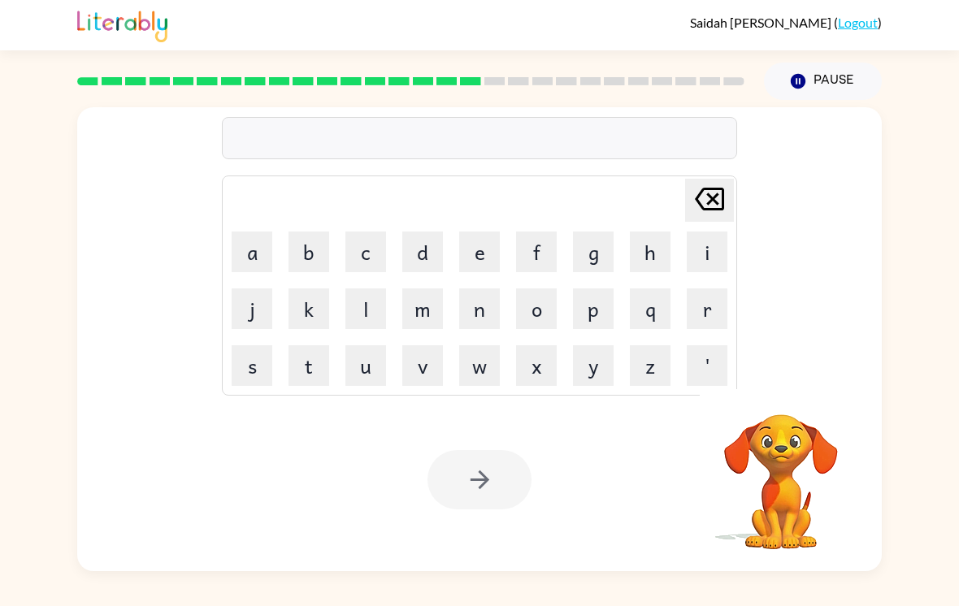
click at [665, 86] on button "Pause Pause" at bounding box center [823, 81] width 118 height 37
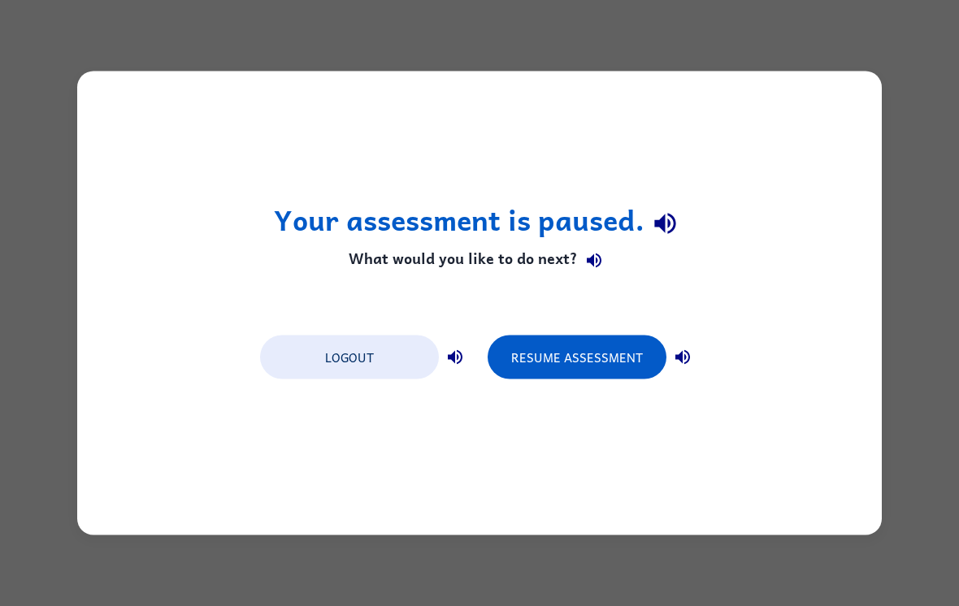
click at [639, 348] on button "Resume Assessment" at bounding box center [576, 358] width 179 height 44
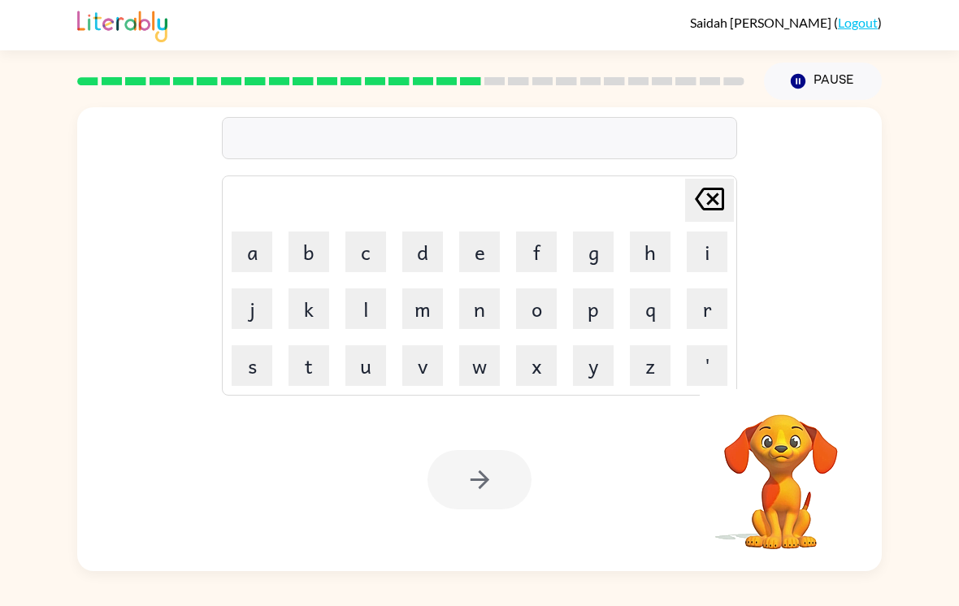
click at [312, 306] on button "k" at bounding box center [308, 308] width 41 height 41
click at [665, 260] on button "i" at bounding box center [706, 252] width 41 height 41
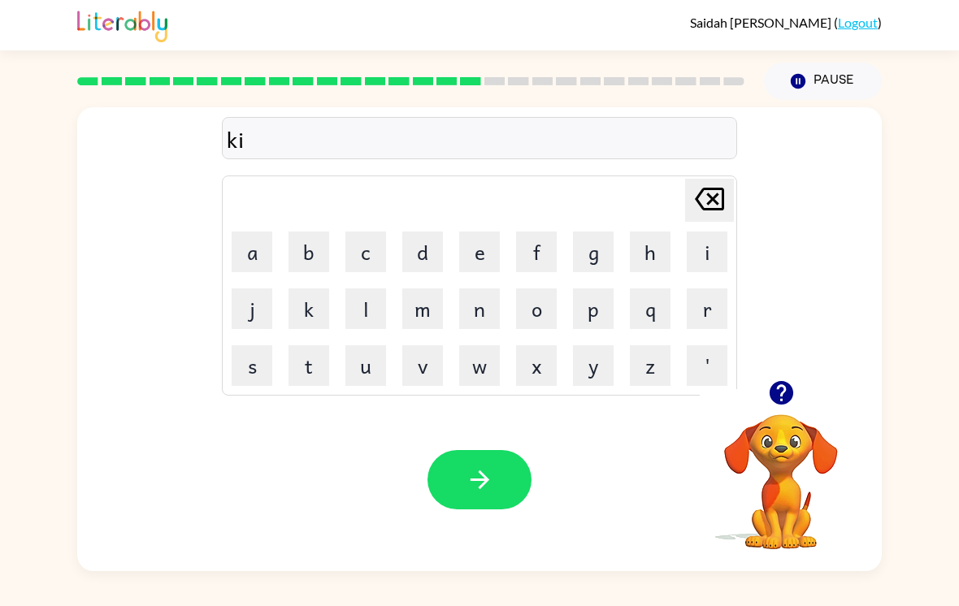
click at [312, 370] on button "t" at bounding box center [308, 365] width 41 height 41
click at [311, 370] on button "t" at bounding box center [308, 365] width 41 height 41
click at [493, 261] on button "e" at bounding box center [479, 252] width 41 height 41
click at [487, 310] on button "n" at bounding box center [479, 308] width 41 height 41
click at [503, 509] on button "button" at bounding box center [479, 479] width 104 height 59
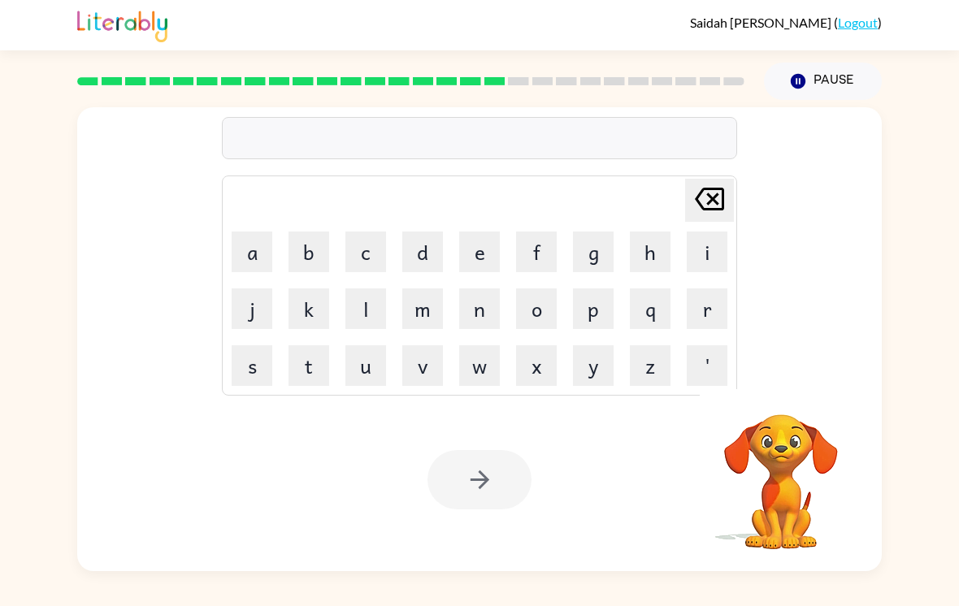
click at [591, 321] on button "p" at bounding box center [593, 308] width 41 height 41
click at [484, 284] on td "n" at bounding box center [479, 308] width 55 height 55
click at [480, 254] on button "e" at bounding box center [479, 252] width 41 height 41
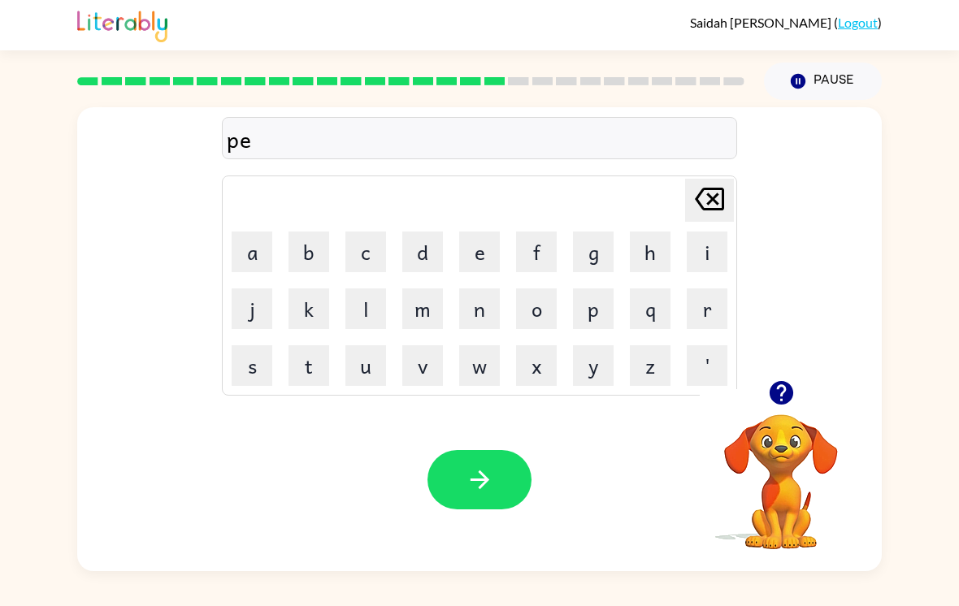
click at [483, 327] on button "n" at bounding box center [479, 308] width 41 height 41
click at [471, 327] on button "n" at bounding box center [479, 308] width 41 height 41
click at [592, 370] on button "y" at bounding box center [593, 365] width 41 height 41
click at [263, 366] on button "s" at bounding box center [252, 365] width 41 height 41
click at [447, 480] on button "button" at bounding box center [479, 479] width 104 height 59
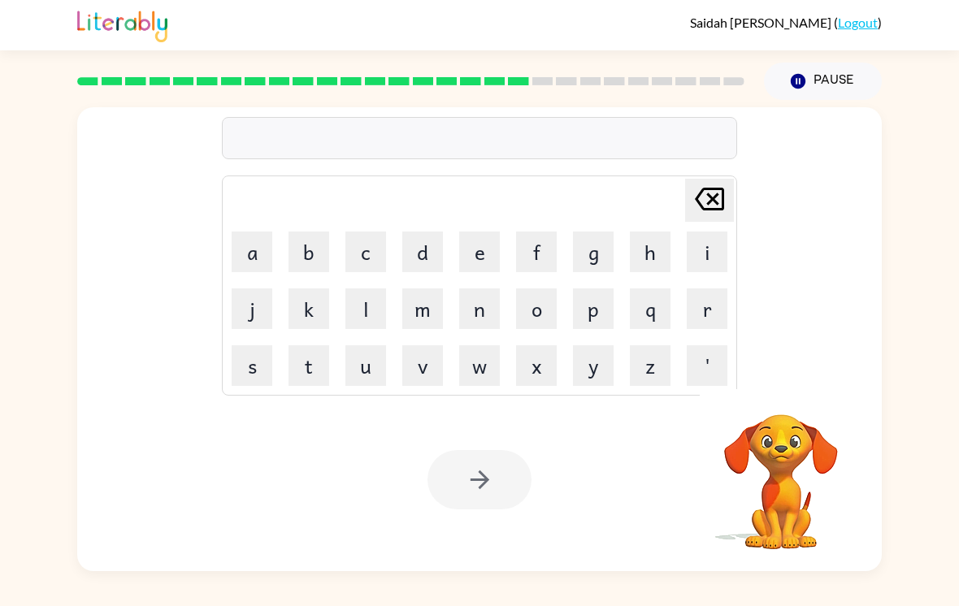
click at [586, 318] on button "p" at bounding box center [593, 308] width 41 height 41
click at [541, 319] on button "o" at bounding box center [536, 308] width 41 height 41
click at [485, 264] on button "e" at bounding box center [479, 252] width 41 height 41
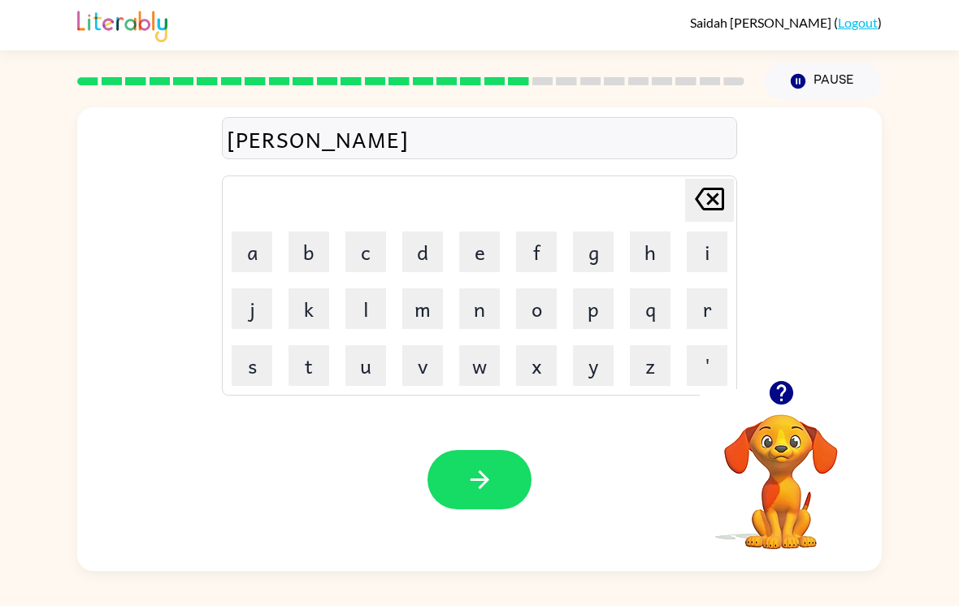
click at [327, 353] on button "t" at bounding box center [308, 365] width 41 height 41
click at [665, 269] on button "i" at bounding box center [706, 252] width 41 height 41
click at [364, 254] on button "c" at bounding box center [365, 252] width 41 height 41
click at [485, 494] on icon "button" at bounding box center [480, 480] width 28 height 28
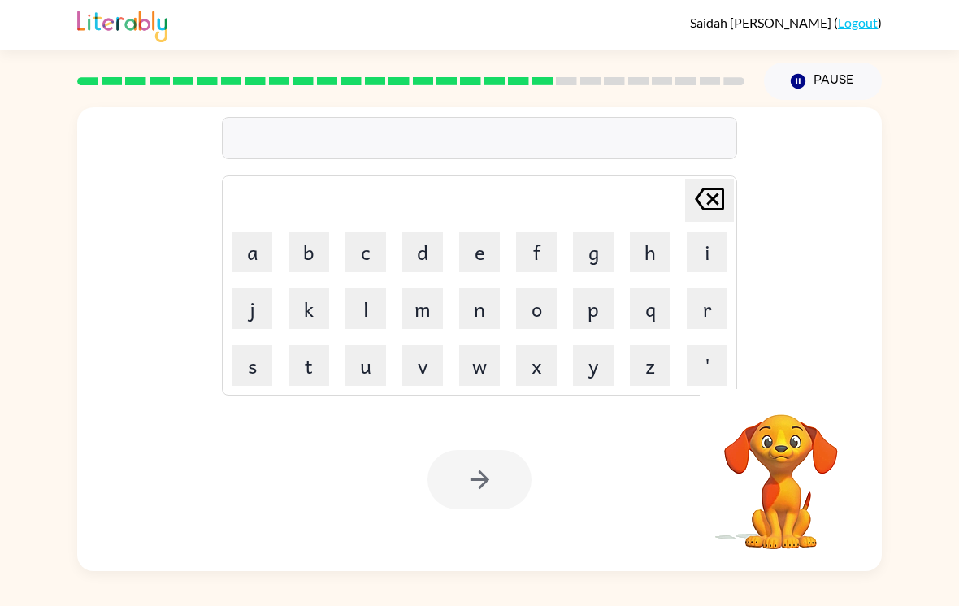
click at [582, 314] on button "p" at bounding box center [593, 308] width 41 height 41
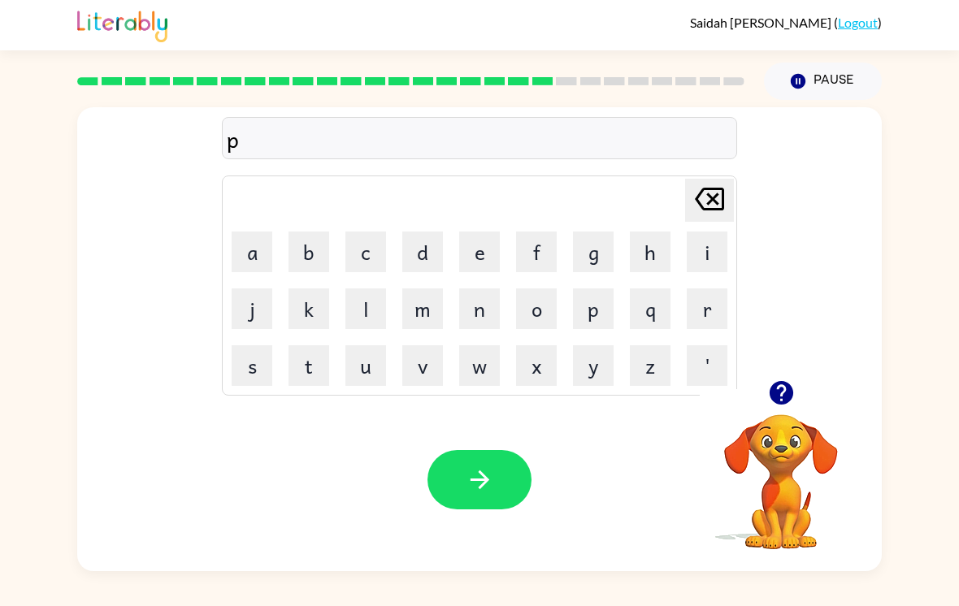
click at [665, 249] on td "i" at bounding box center [706, 251] width 55 height 55
click at [665, 262] on button "i" at bounding box center [706, 252] width 41 height 41
click at [477, 318] on button "n" at bounding box center [479, 308] width 41 height 41
click at [294, 379] on button "t" at bounding box center [308, 365] width 41 height 41
click at [444, 479] on button "button" at bounding box center [479, 479] width 104 height 59
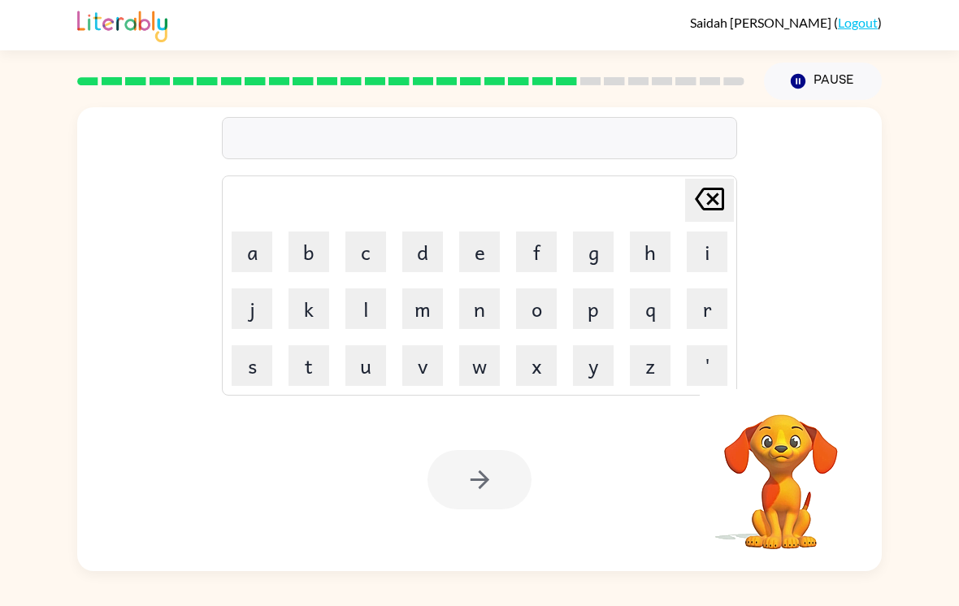
click at [594, 329] on button "p" at bounding box center [593, 308] width 41 height 41
click at [539, 327] on button "o" at bounding box center [536, 308] width 41 height 41
click at [403, 255] on button "d" at bounding box center [422, 252] width 41 height 41
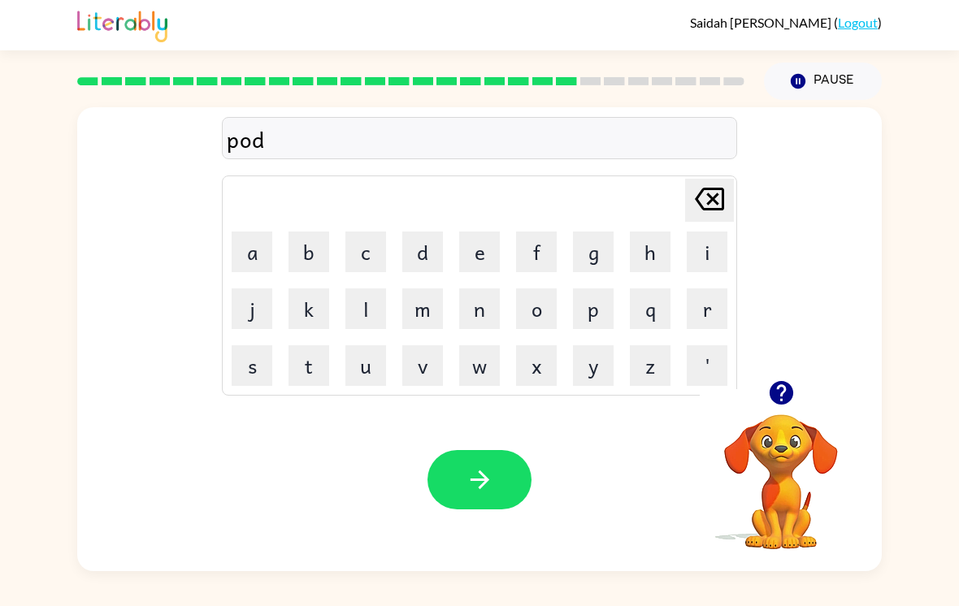
click at [665, 258] on div "pod [PERSON_NAME] last character input a b c d e f g h i j k l m n o p q r s t …" at bounding box center [479, 243] width 804 height 273
click at [665, 265] on button "i" at bounding box center [706, 252] width 41 height 41
click at [375, 374] on button "u" at bounding box center [365, 365] width 41 height 41
click at [427, 327] on button "m" at bounding box center [422, 308] width 41 height 41
click at [471, 502] on button "button" at bounding box center [479, 479] width 104 height 59
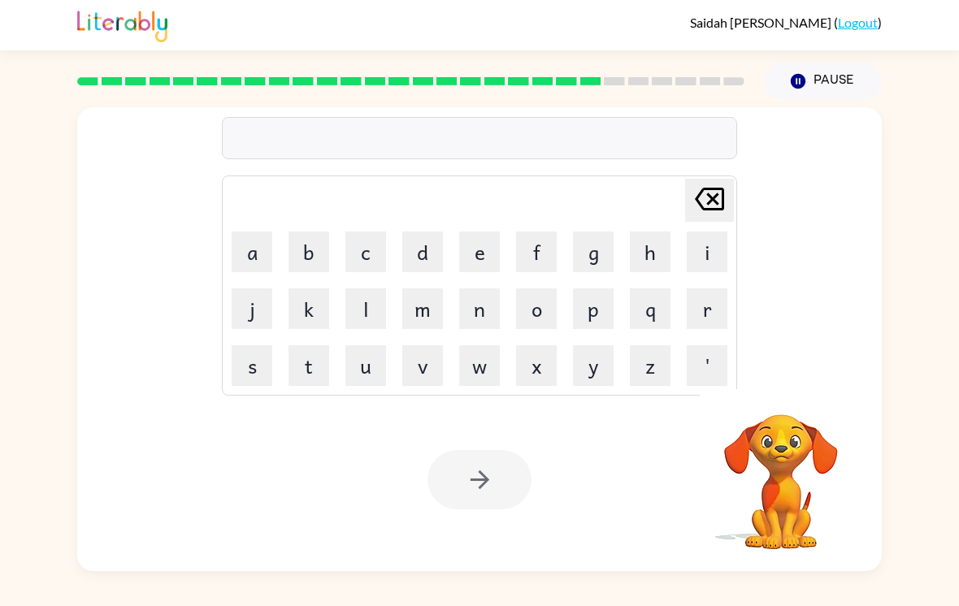
click at [665, 326] on button "r" at bounding box center [706, 308] width 41 height 41
click at [485, 260] on button "e" at bounding box center [479, 252] width 41 height 41
click at [535, 248] on button "f" at bounding box center [536, 252] width 41 height 41
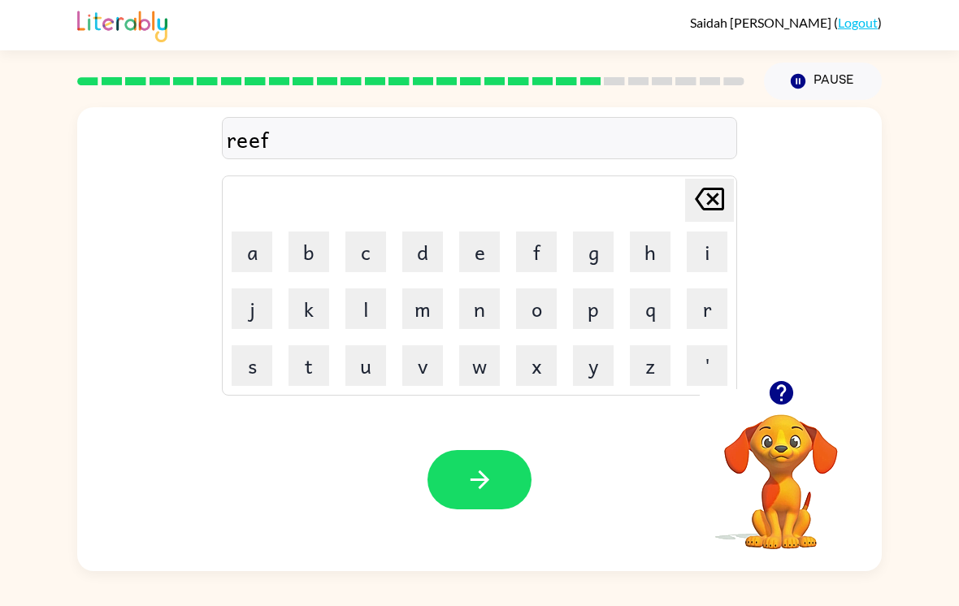
click at [484, 494] on icon "button" at bounding box center [480, 480] width 28 height 28
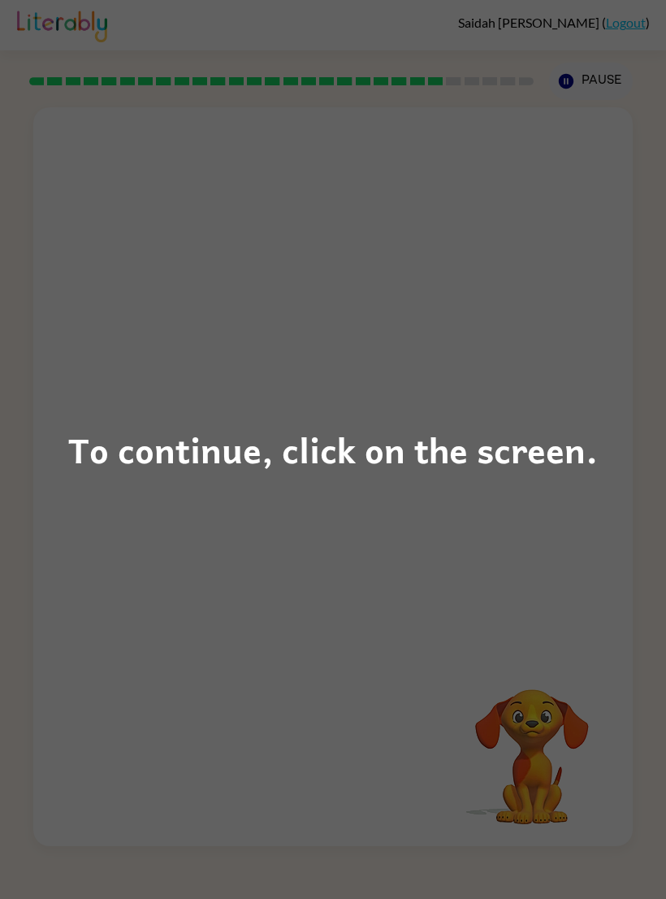
click at [349, 888] on div "To continue, click on the screen." at bounding box center [333, 449] width 666 height 899
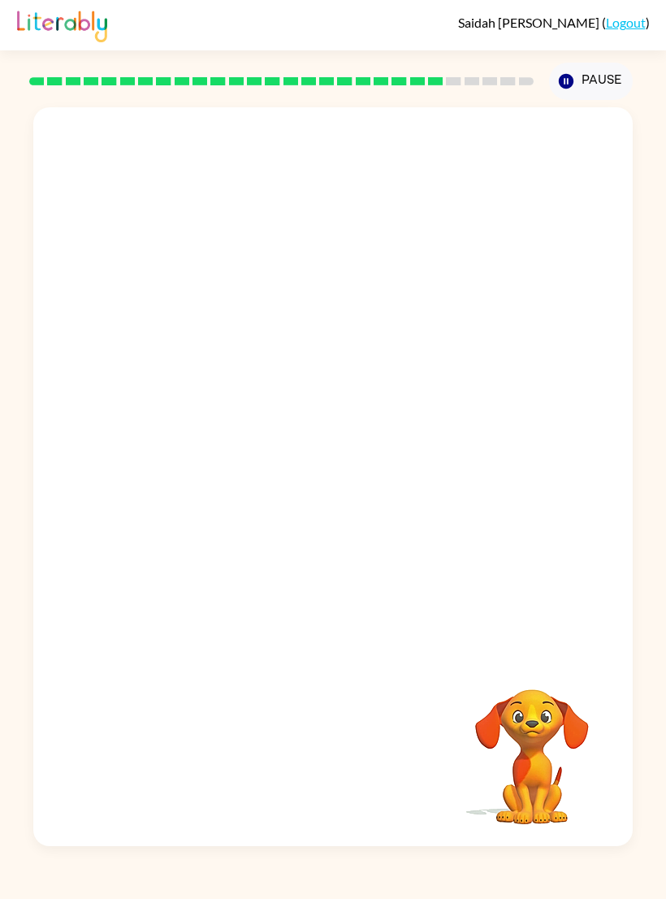
click at [346, 892] on div "[PERSON_NAME] ( Logout ) Pause Pause Your browser must support playing .mp4 fil…" at bounding box center [333, 449] width 666 height 899
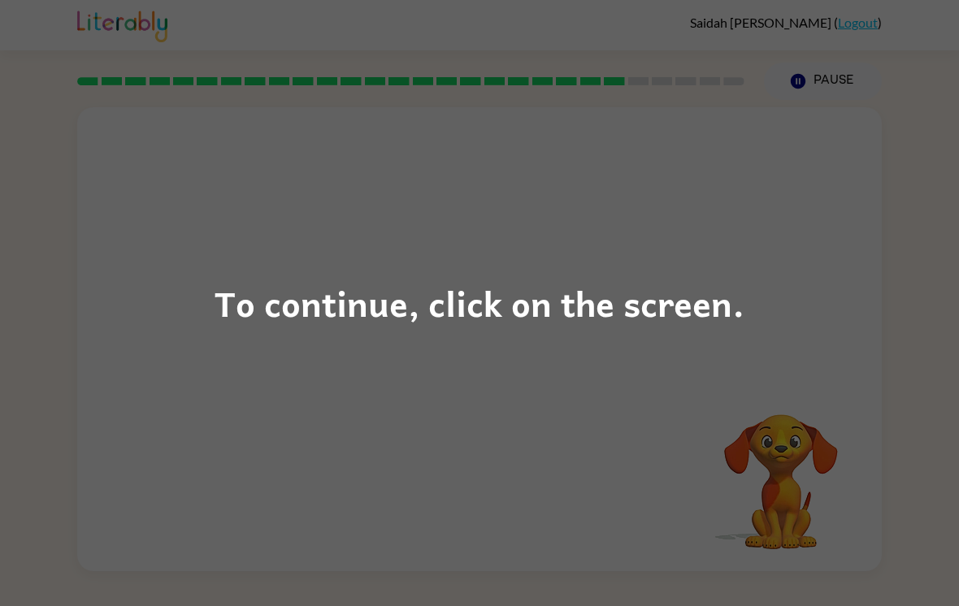
click at [27, 398] on div "To continue, click on the screen." at bounding box center [479, 303] width 959 height 606
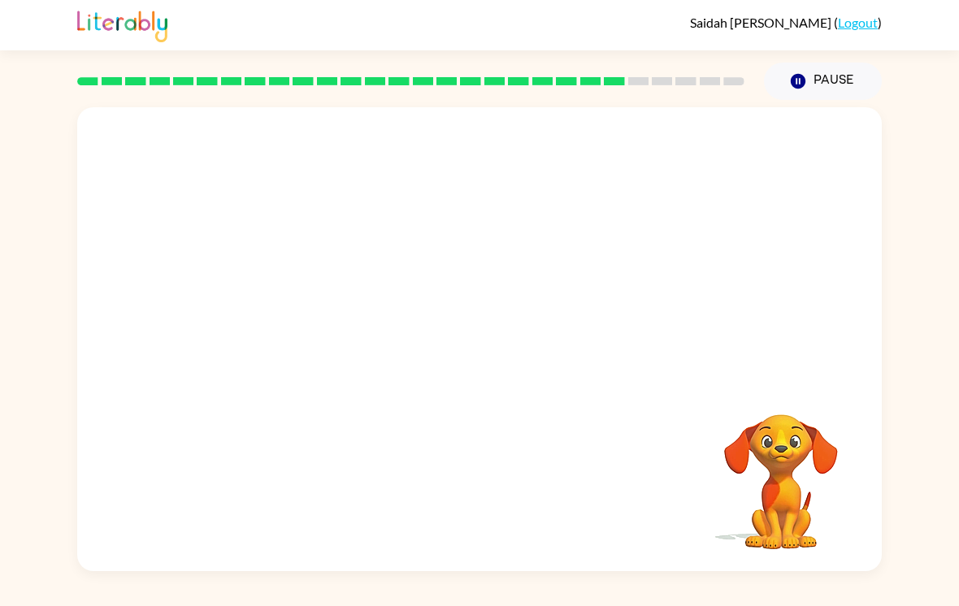
click at [101, 441] on div "Your browser must support playing .mp4 files to use Literably. Please try using…" at bounding box center [479, 339] width 804 height 464
click at [665, 261] on div "Your browser must support playing .mp4 files to use Literably. Please try using…" at bounding box center [479, 339] width 804 height 464
click at [665, 195] on div "Your browser must support playing .mp4 files to use Literably. Please try using…" at bounding box center [479, 339] width 804 height 464
click at [665, 63] on button "Pause Pause" at bounding box center [823, 81] width 118 height 37
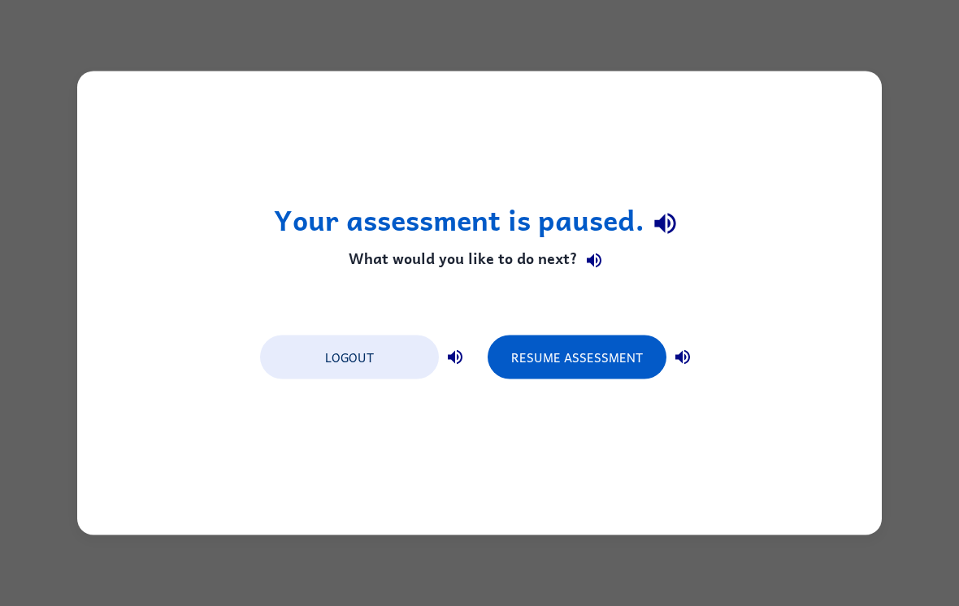
click at [629, 357] on button "Resume Assessment" at bounding box center [576, 358] width 179 height 44
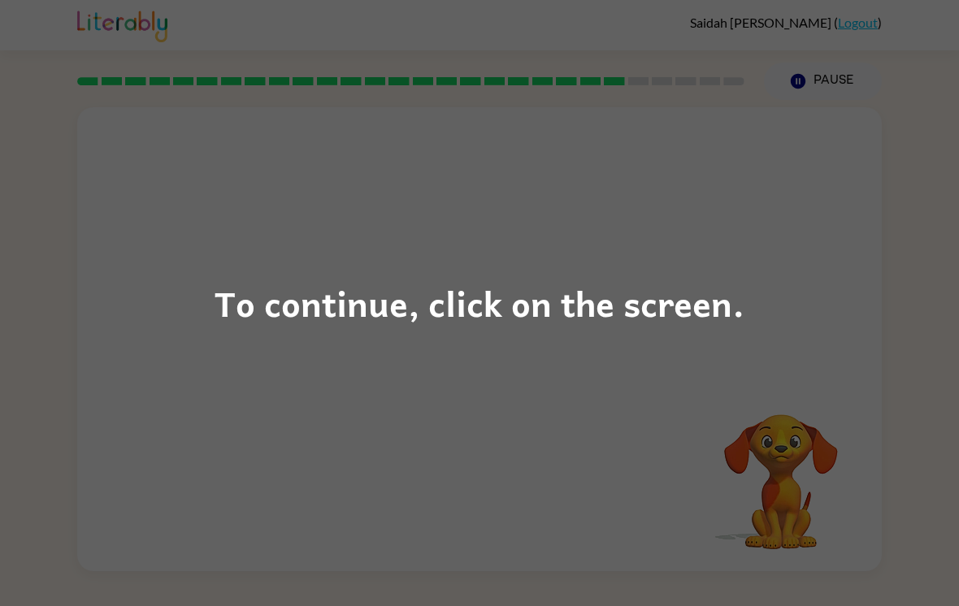
click at [665, 160] on div "To continue, click on the screen." at bounding box center [479, 303] width 959 height 606
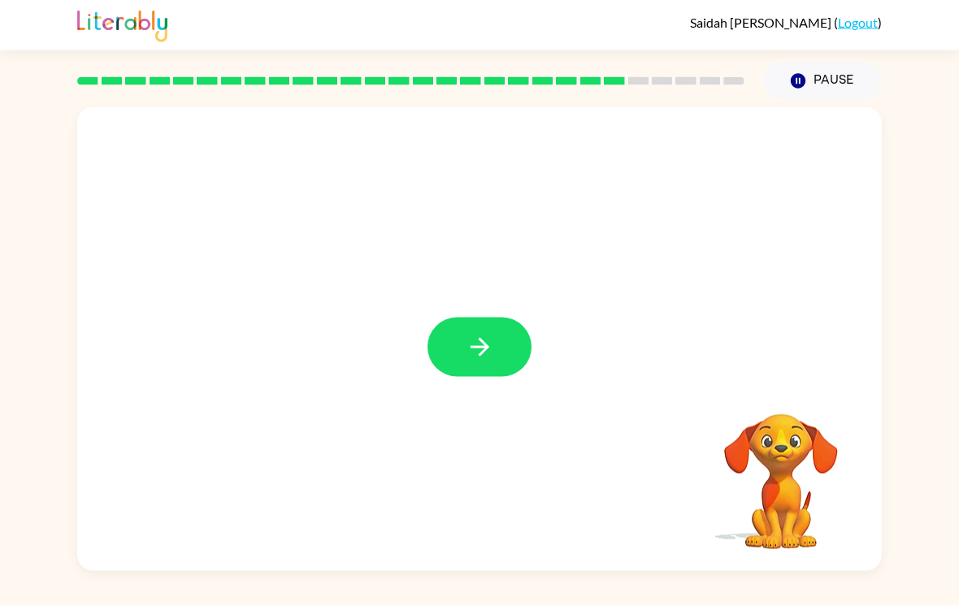
scroll to position [11, 0]
click at [514, 337] on button "button" at bounding box center [479, 347] width 104 height 59
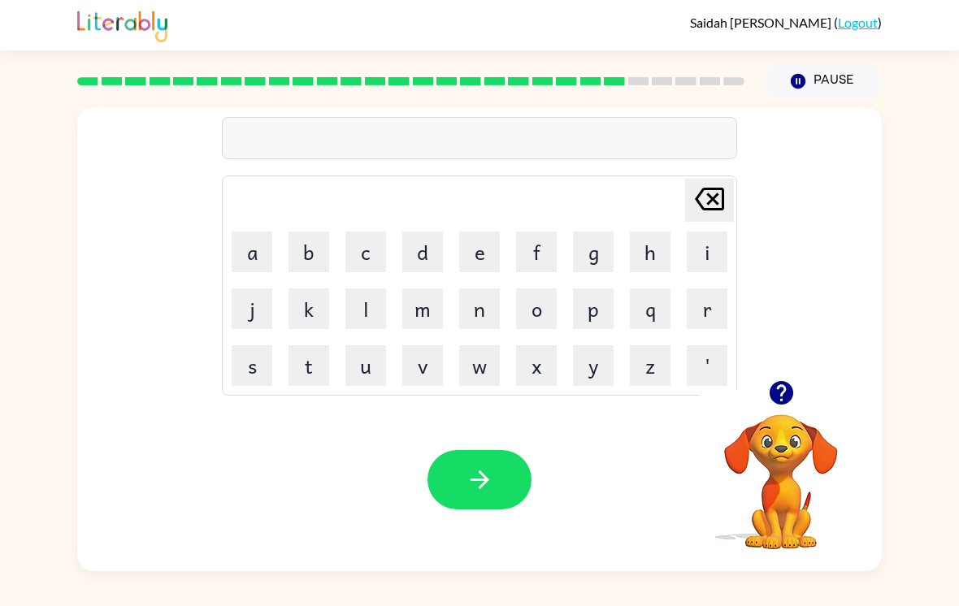
click at [665, 395] on icon "button" at bounding box center [781, 393] width 24 height 24
click at [539, 236] on button "f" at bounding box center [536, 252] width 41 height 41
click at [373, 307] on button "l" at bounding box center [365, 308] width 41 height 41
click at [249, 244] on button "a" at bounding box center [252, 252] width 41 height 41
click at [484, 311] on button "n" at bounding box center [479, 308] width 41 height 41
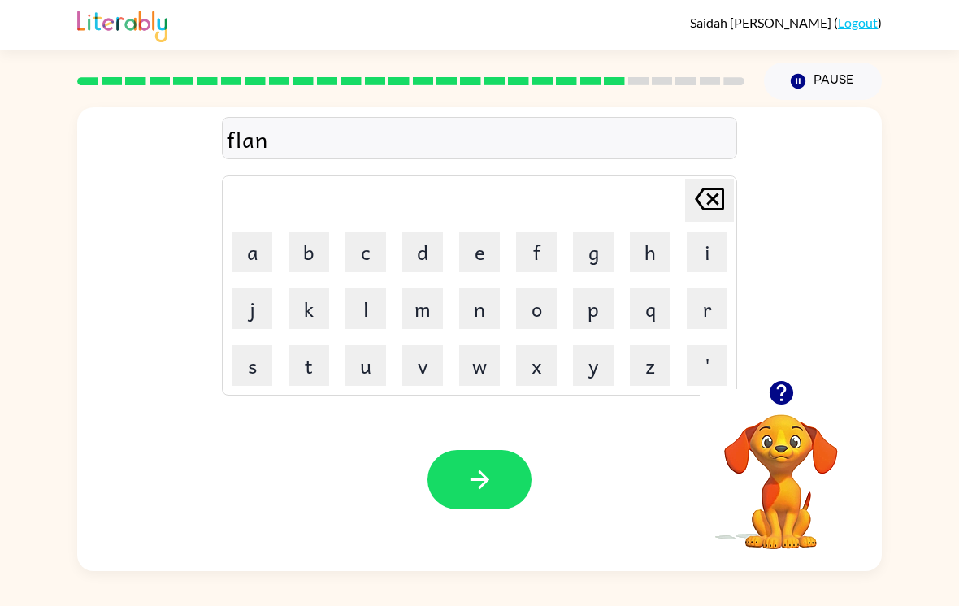
click at [427, 237] on button "d" at bounding box center [422, 252] width 41 height 41
click at [491, 450] on button "button" at bounding box center [479, 479] width 104 height 59
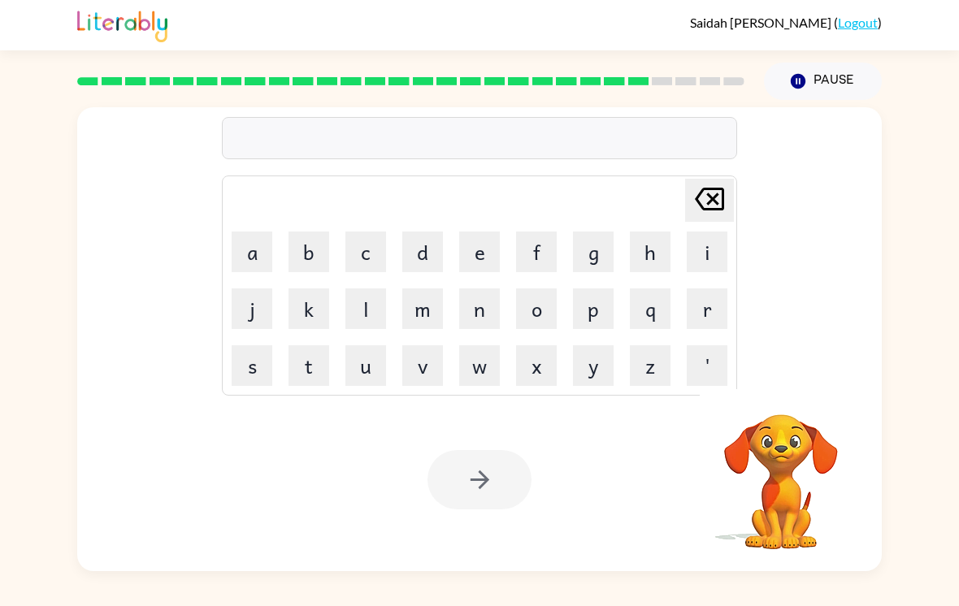
click at [601, 302] on button "p" at bounding box center [593, 308] width 41 height 41
click at [383, 302] on button "l" at bounding box center [365, 308] width 41 height 41
click at [235, 240] on button "a" at bounding box center [252, 252] width 41 height 41
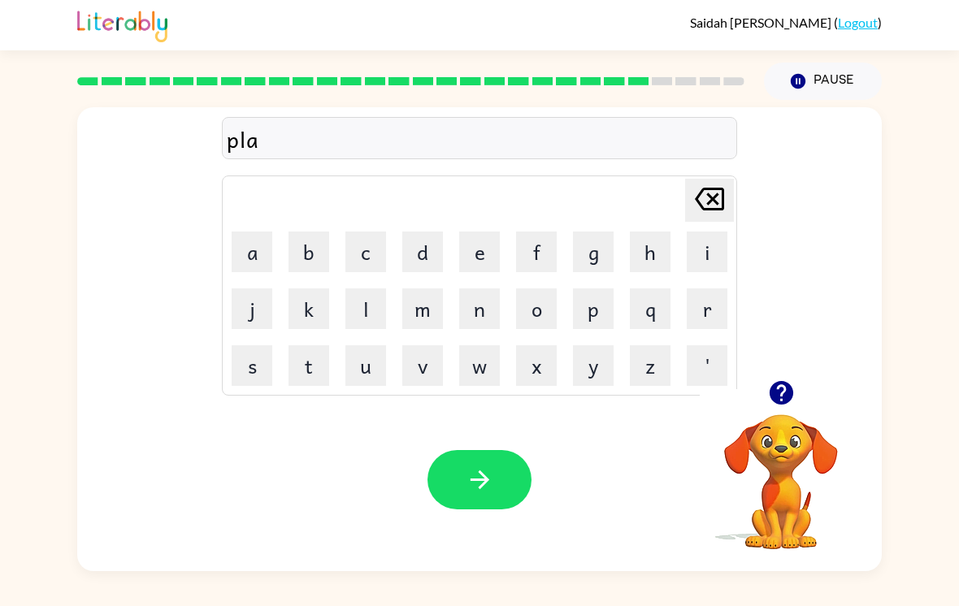
click at [257, 349] on button "s" at bounding box center [252, 365] width 41 height 41
click at [595, 297] on button "p" at bounding box center [593, 308] width 41 height 41
click at [504, 471] on button "button" at bounding box center [479, 479] width 104 height 59
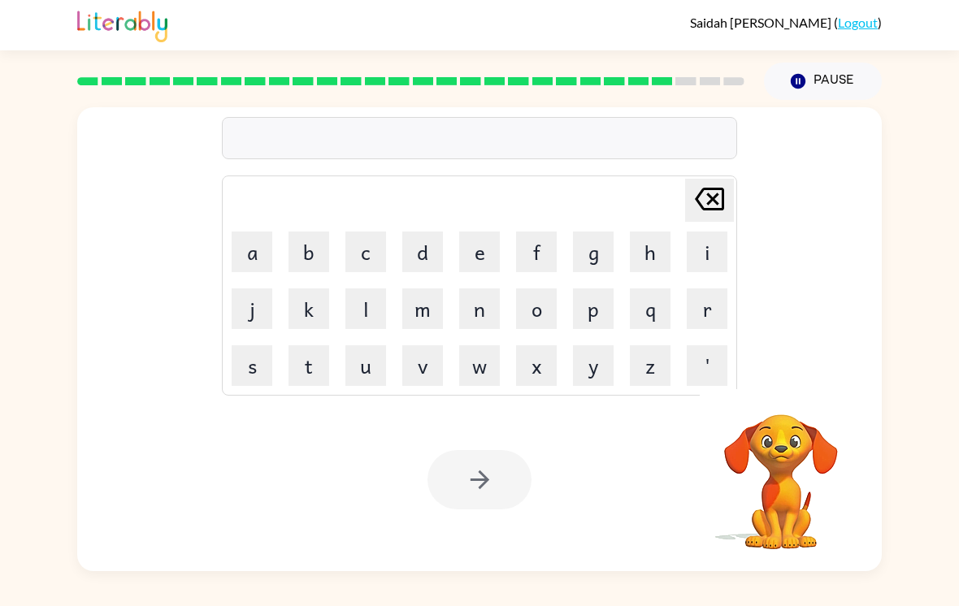
click at [320, 360] on button "t" at bounding box center [308, 365] width 41 height 41
click at [249, 249] on button "a" at bounding box center [252, 252] width 41 height 41
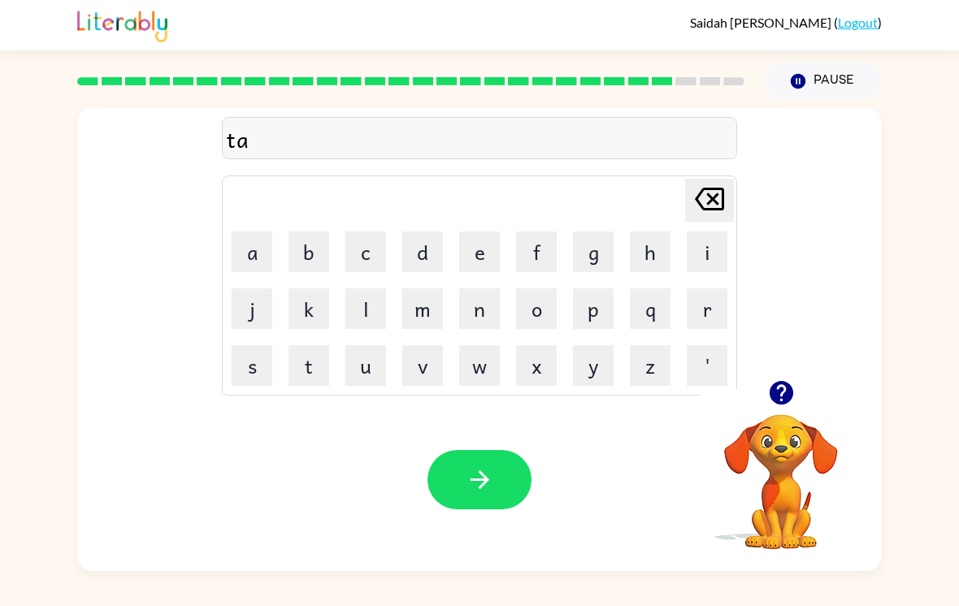
click at [552, 240] on button "f" at bounding box center [536, 252] width 41 height 41
click at [552, 239] on button "f" at bounding box center [536, 252] width 41 height 41
click at [547, 245] on button "f" at bounding box center [536, 252] width 41 height 41
click at [665, 188] on icon "[PERSON_NAME] last character input" at bounding box center [709, 199] width 39 height 39
click at [485, 245] on button "e" at bounding box center [479, 252] width 41 height 41
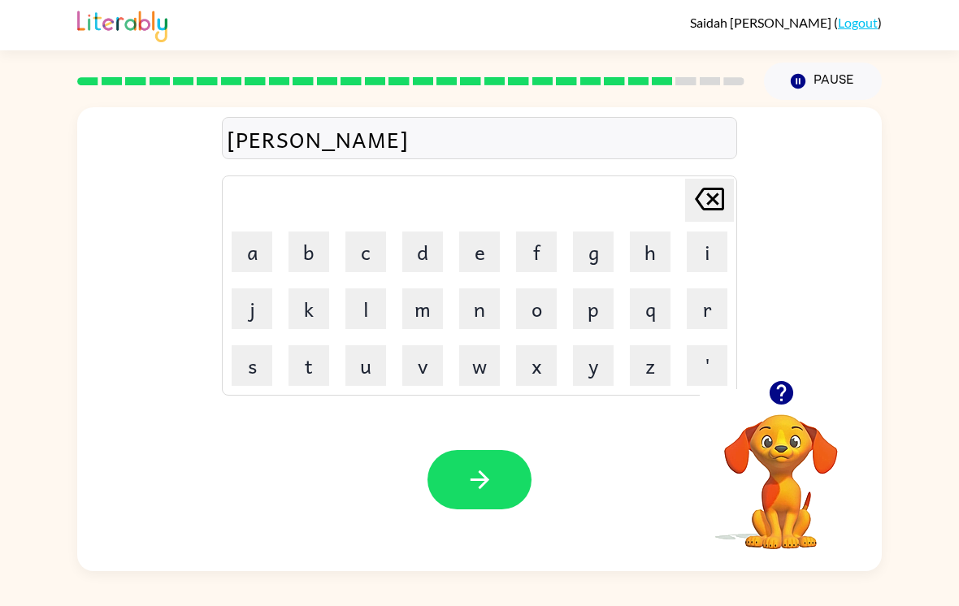
click at [502, 466] on button "button" at bounding box center [479, 479] width 104 height 59
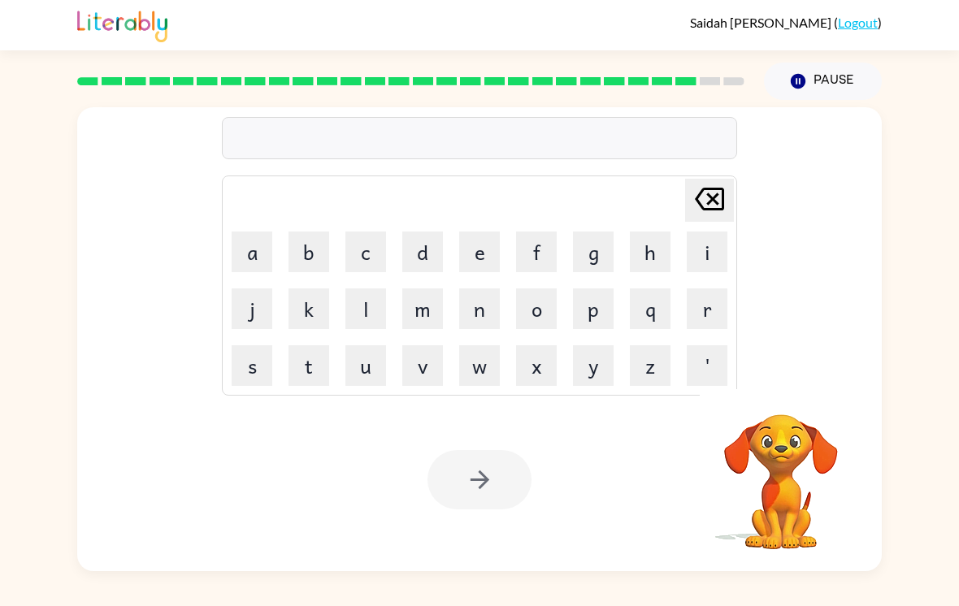
click at [488, 370] on button "w" at bounding box center [479, 365] width 41 height 41
click at [511, 244] on td "f" at bounding box center [536, 251] width 55 height 55
click at [485, 249] on button "e" at bounding box center [479, 252] width 41 height 41
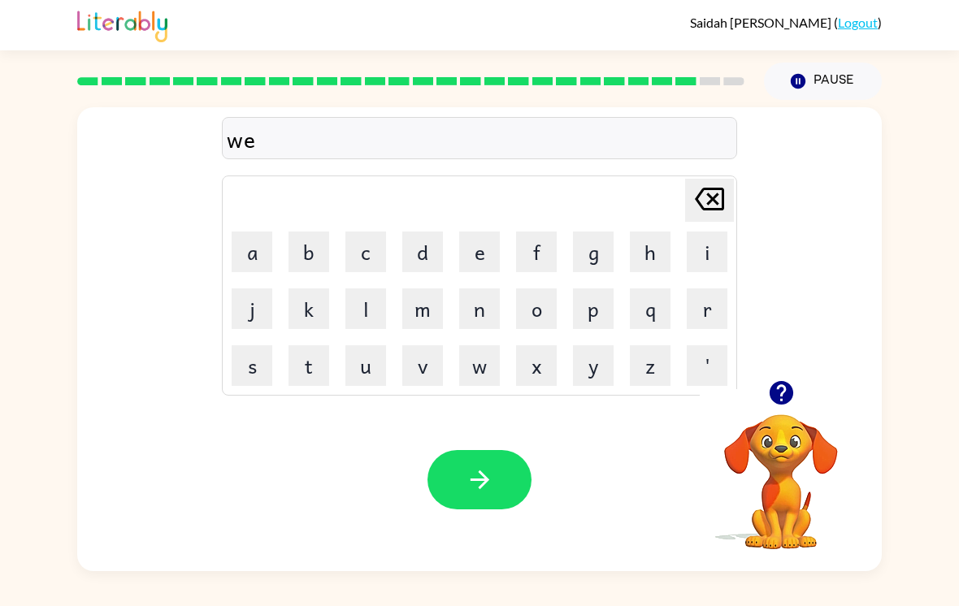
click at [646, 355] on button "z" at bounding box center [650, 365] width 41 height 41
click at [512, 454] on button "button" at bounding box center [479, 479] width 104 height 59
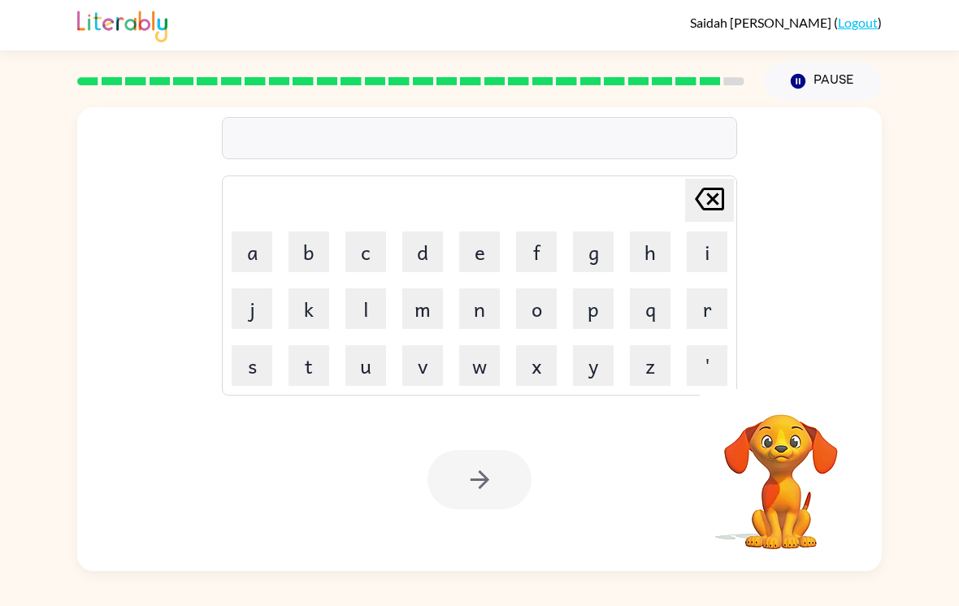
click at [653, 368] on button "z" at bounding box center [650, 365] width 41 height 41
click at [491, 237] on button "e" at bounding box center [479, 252] width 41 height 41
click at [383, 288] on button "l" at bounding box center [365, 308] width 41 height 41
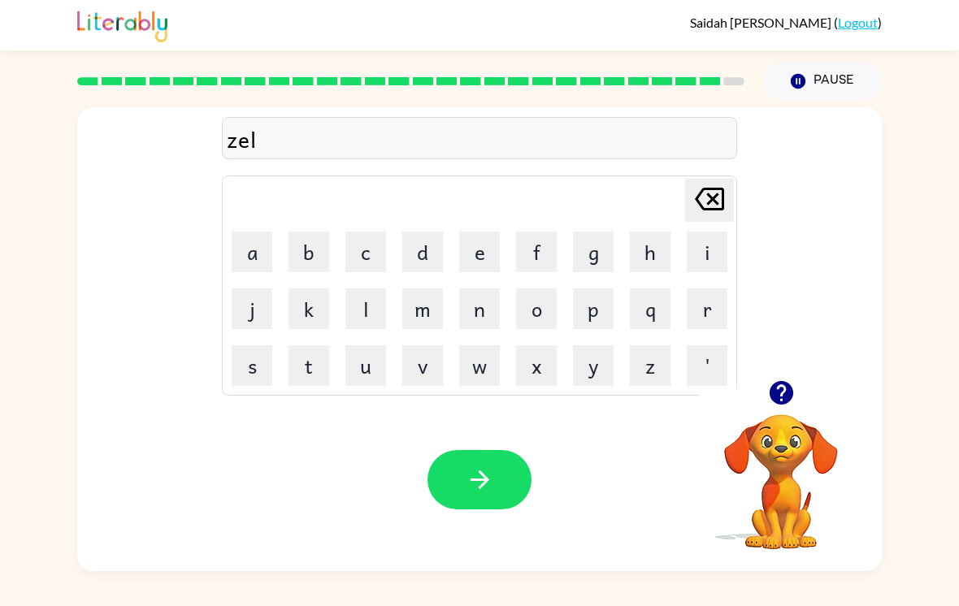
click at [600, 300] on button "p" at bounding box center [593, 308] width 41 height 41
click at [525, 455] on div at bounding box center [479, 479] width 104 height 59
click at [514, 474] on button "button" at bounding box center [479, 479] width 104 height 59
